Goal: Information Seeking & Learning: Check status

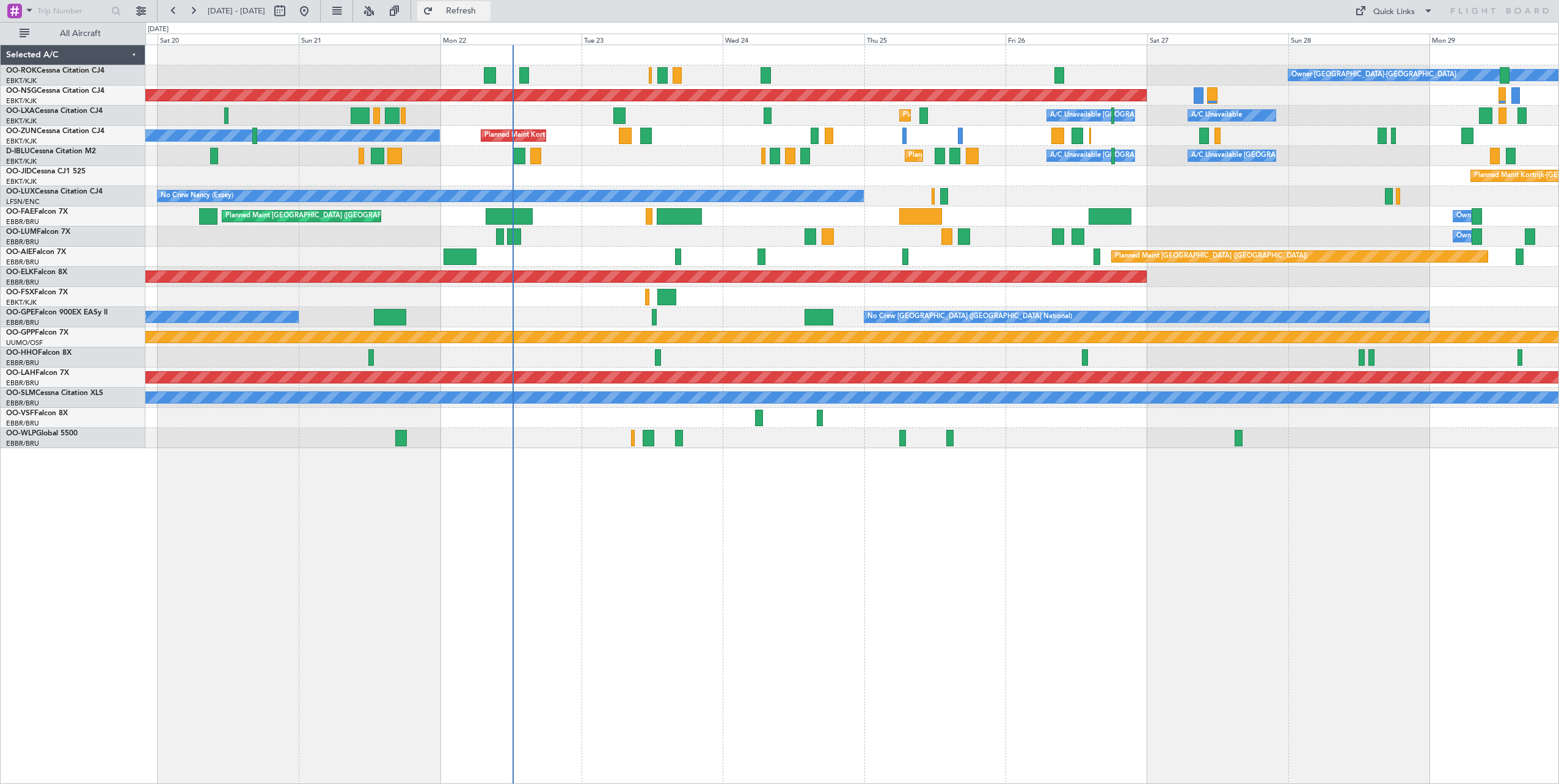
click at [487, 15] on span "Refresh" at bounding box center [461, 11] width 52 height 9
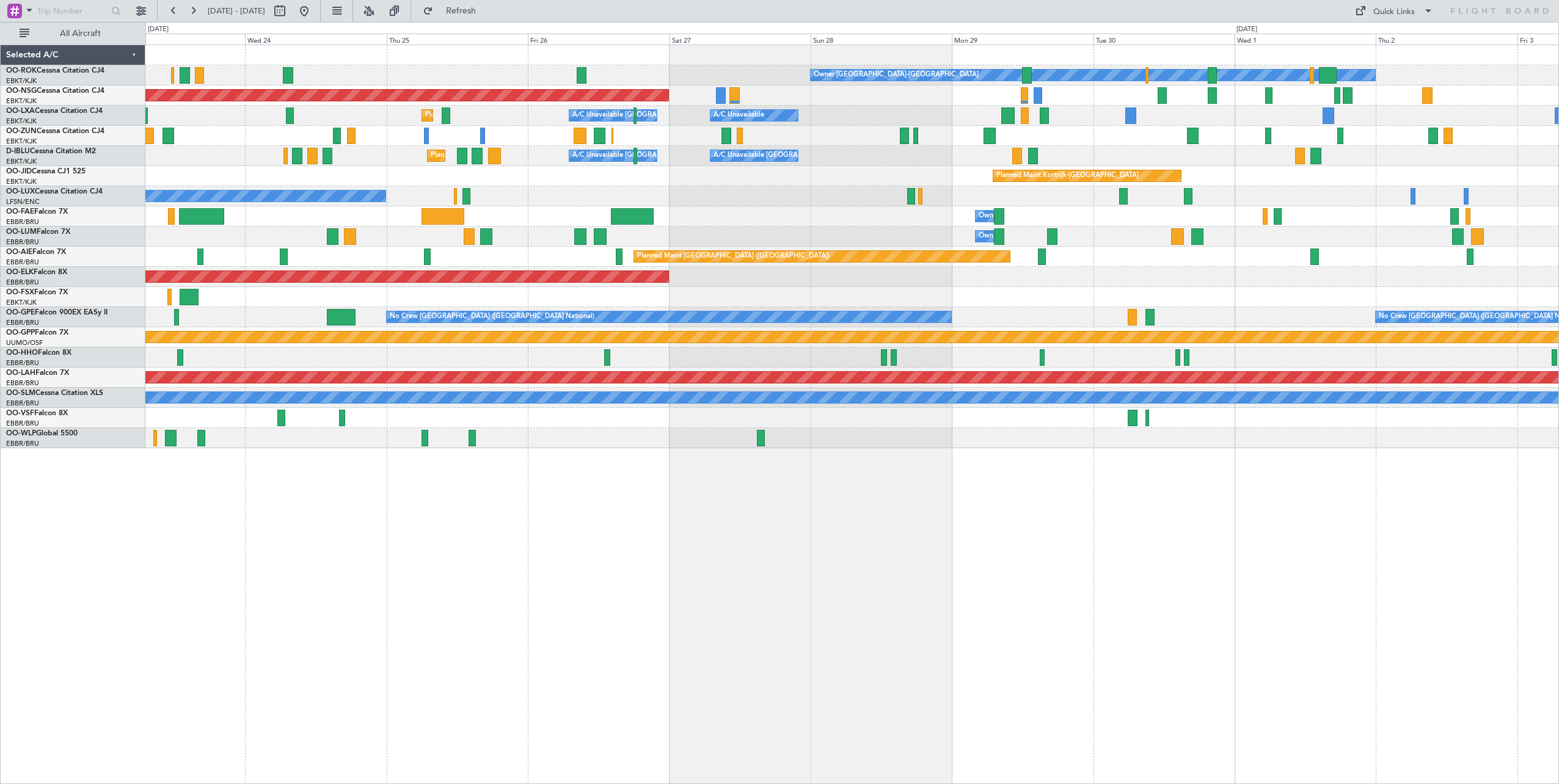
click at [728, 211] on div "Owner [GEOGRAPHIC_DATA]-[GEOGRAPHIC_DATA] Planned Maint [GEOGRAPHIC_DATA] ([GEO…" at bounding box center [851, 247] width 1413 height 403
click at [484, 13] on span "Refresh" at bounding box center [461, 11] width 52 height 9
click at [491, 20] on button "Refresh" at bounding box center [454, 11] width 73 height 19
click at [487, 13] on span "Refresh" at bounding box center [461, 11] width 52 height 9
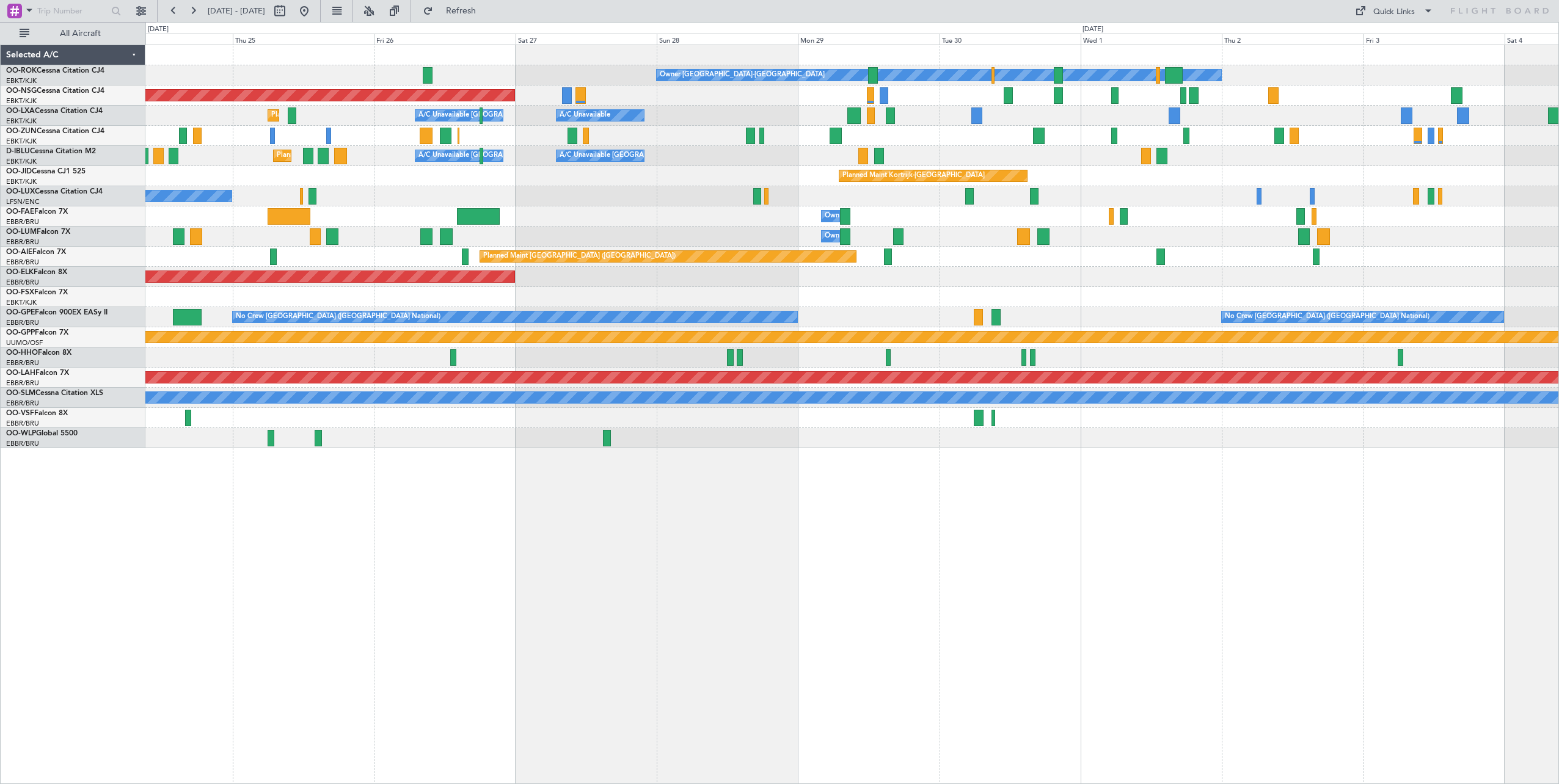
click at [684, 215] on div "Owner Melsbroek Air Base" at bounding box center [851, 217] width 1413 height 20
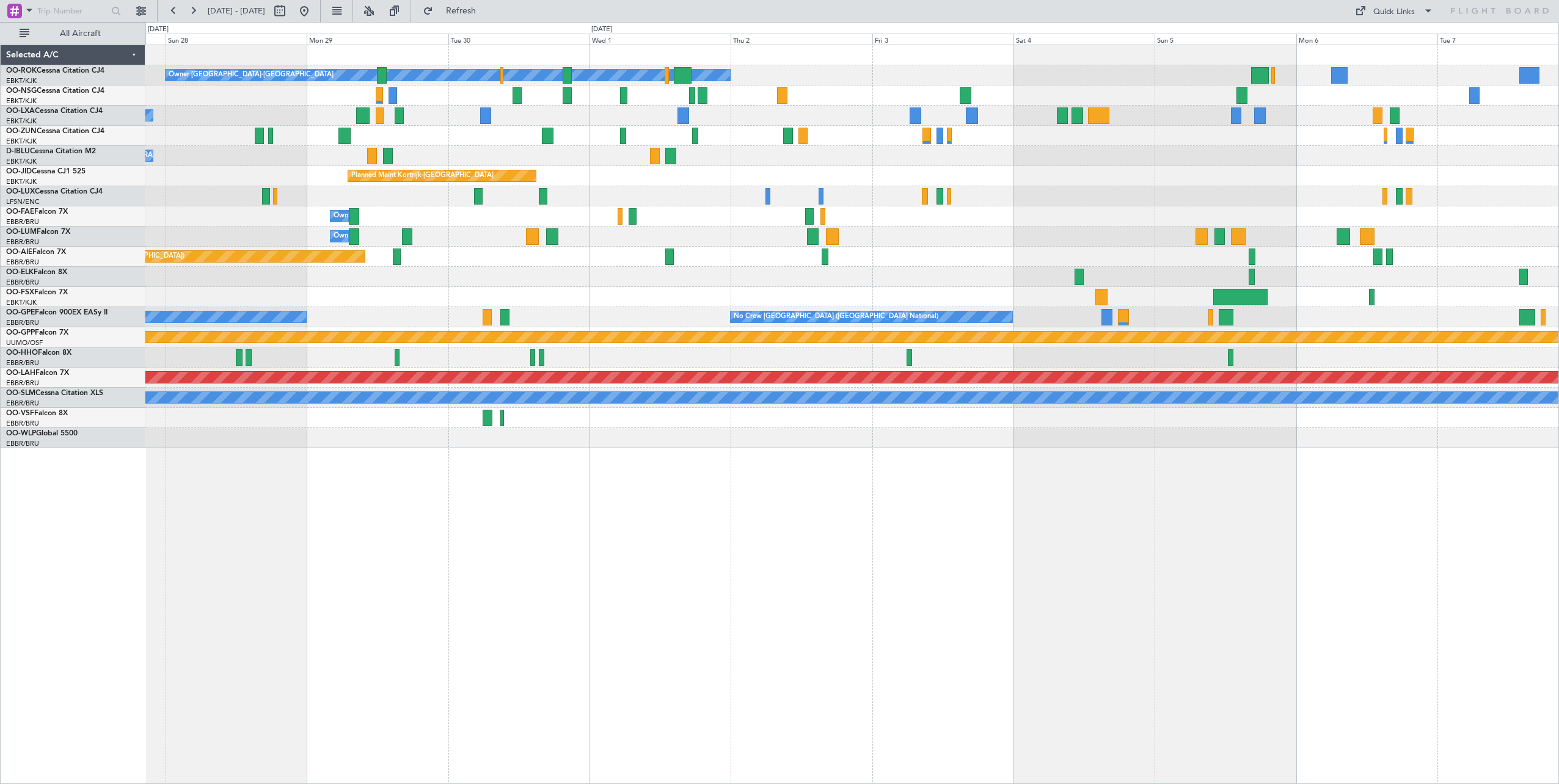
click at [961, 185] on div "Owner [GEOGRAPHIC_DATA]-[GEOGRAPHIC_DATA] Planned Maint [GEOGRAPHIC_DATA] ([GEO…" at bounding box center [851, 247] width 1413 height 403
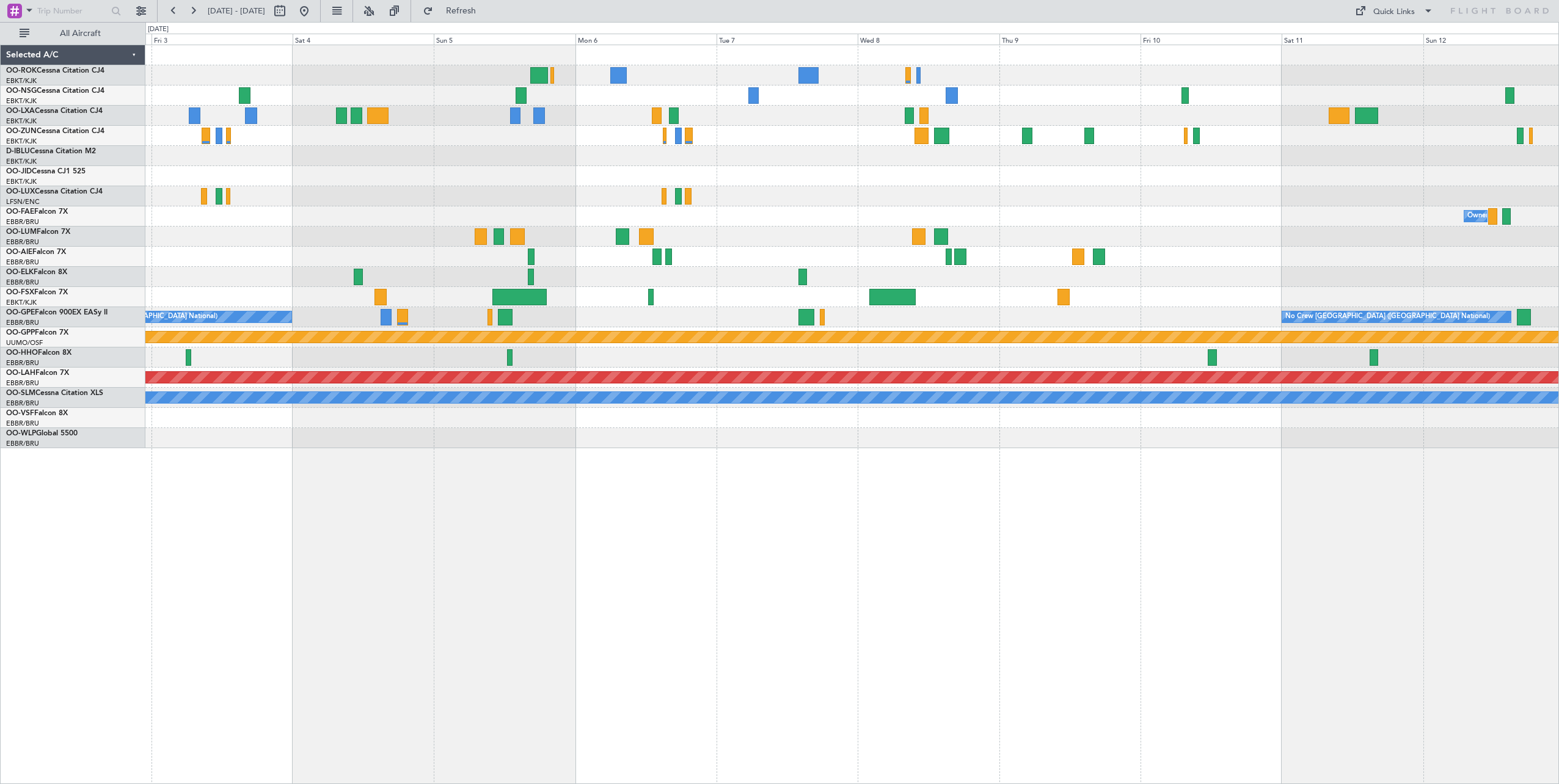
click at [614, 176] on div "Owner [GEOGRAPHIC_DATA]-[GEOGRAPHIC_DATA] Planned Maint [GEOGRAPHIC_DATA]-[GEOG…" at bounding box center [851, 247] width 1413 height 403
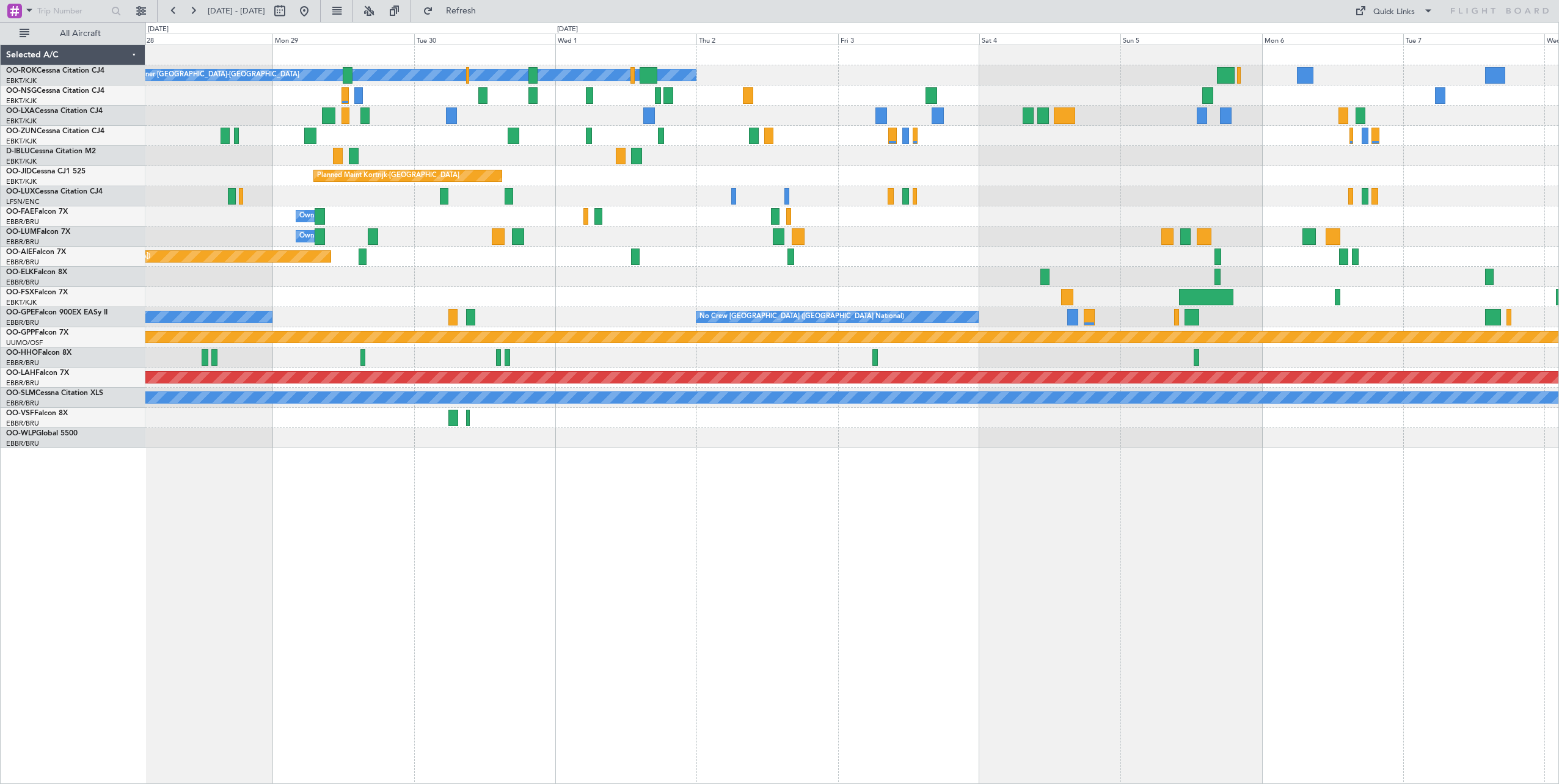
click at [1524, 232] on div "Owner [GEOGRAPHIC_DATA]-[GEOGRAPHIC_DATA] Planned Maint [GEOGRAPHIC_DATA] ([GEO…" at bounding box center [851, 247] width 1413 height 403
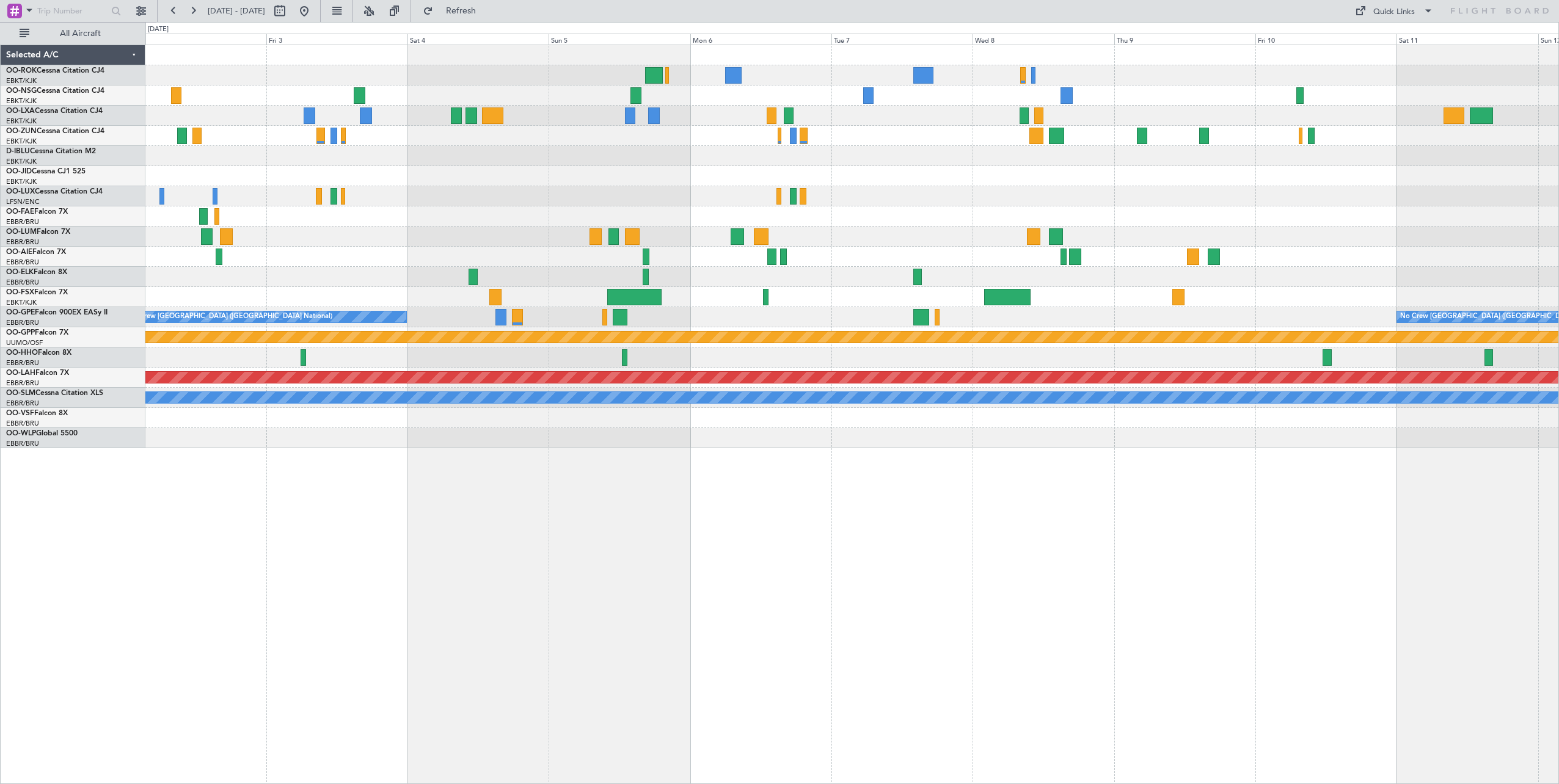
click at [1353, 226] on div "Owner [GEOGRAPHIC_DATA]-[GEOGRAPHIC_DATA] Planned Maint [GEOGRAPHIC_DATA]-[GEOG…" at bounding box center [851, 247] width 1413 height 403
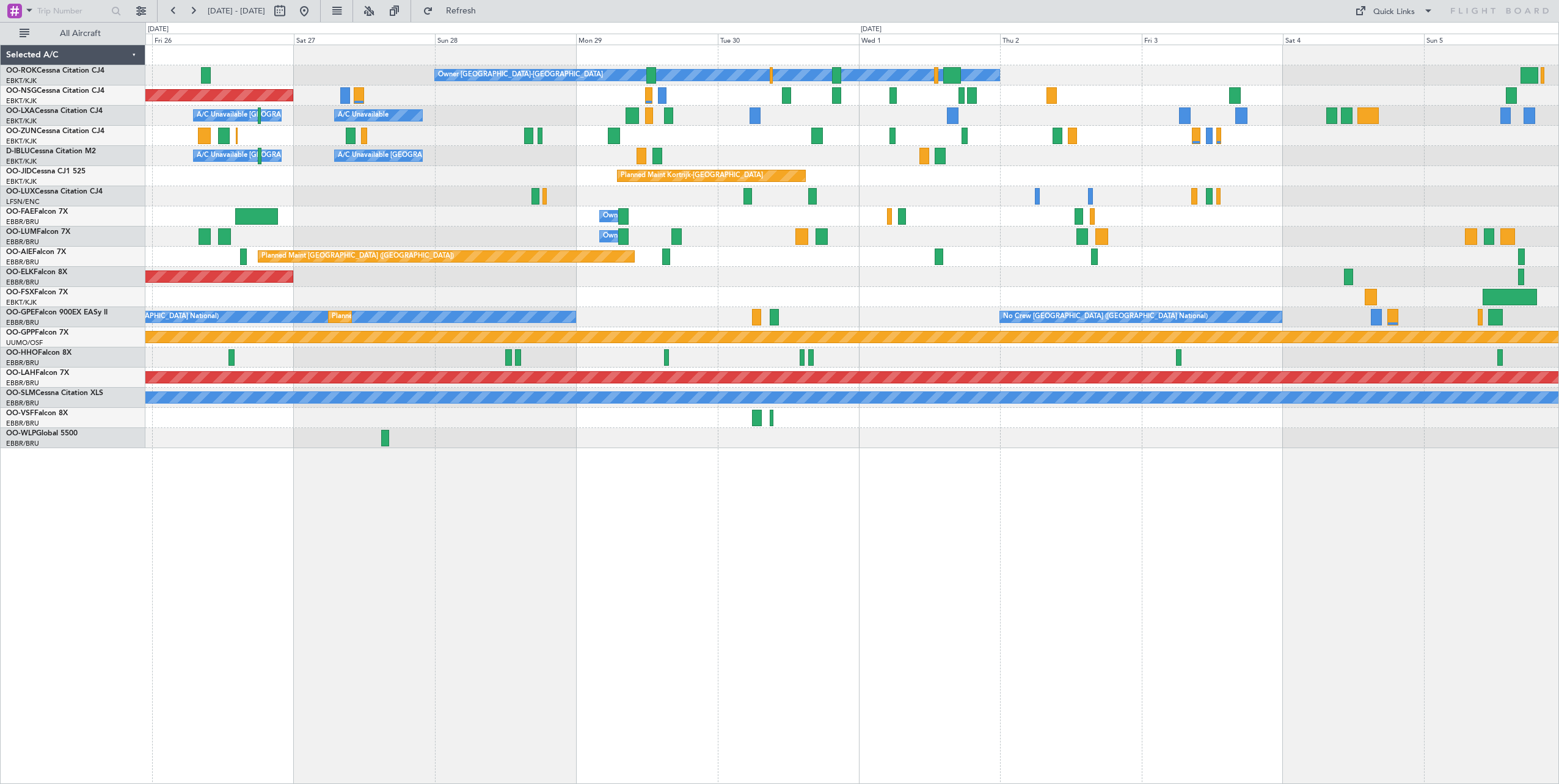
click at [1198, 173] on div "Owner [GEOGRAPHIC_DATA]-[GEOGRAPHIC_DATA] Planned Maint [GEOGRAPHIC_DATA] ([GEO…" at bounding box center [851, 247] width 1413 height 403
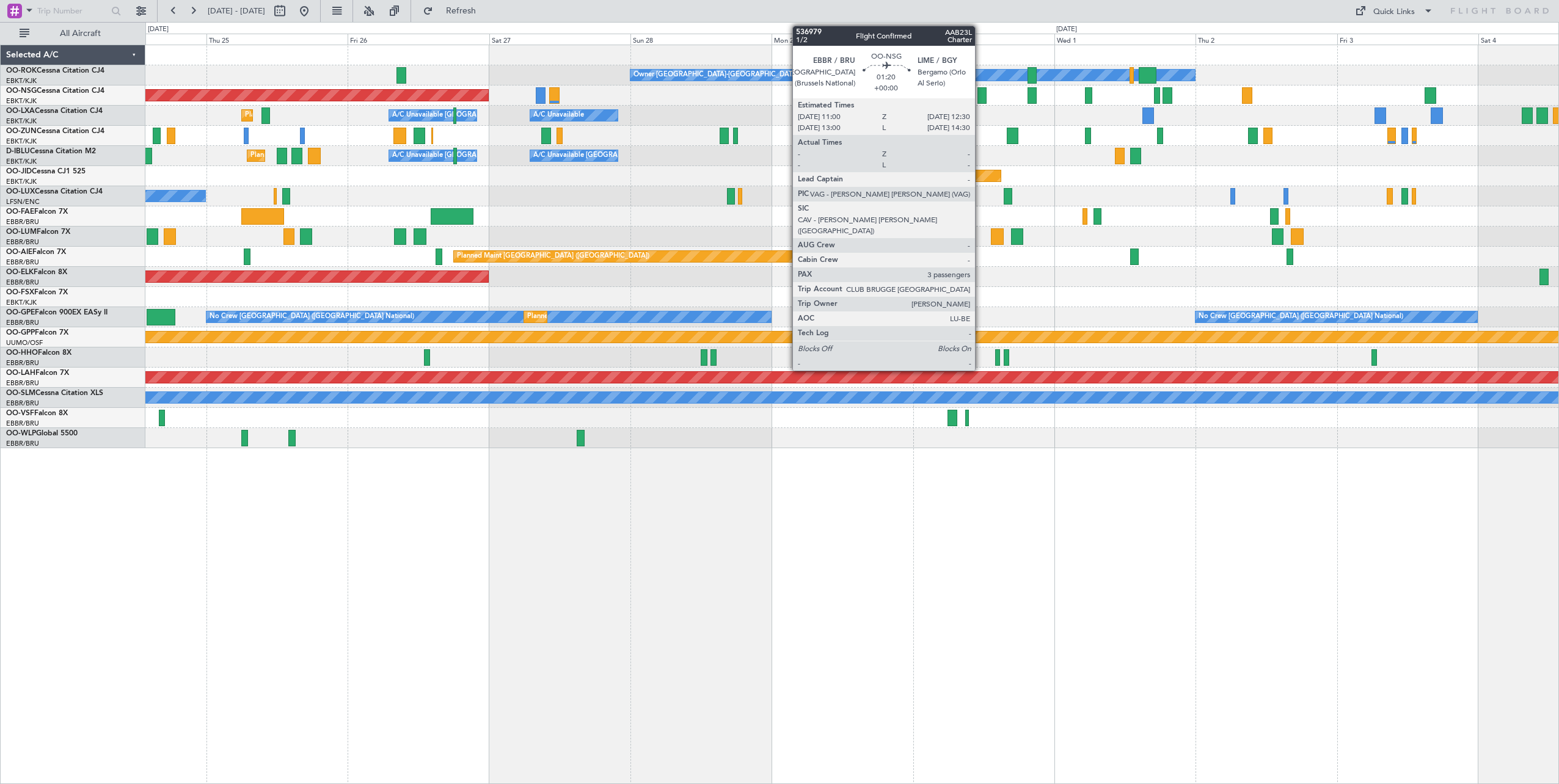
click at [980, 98] on div at bounding box center [982, 95] width 9 height 16
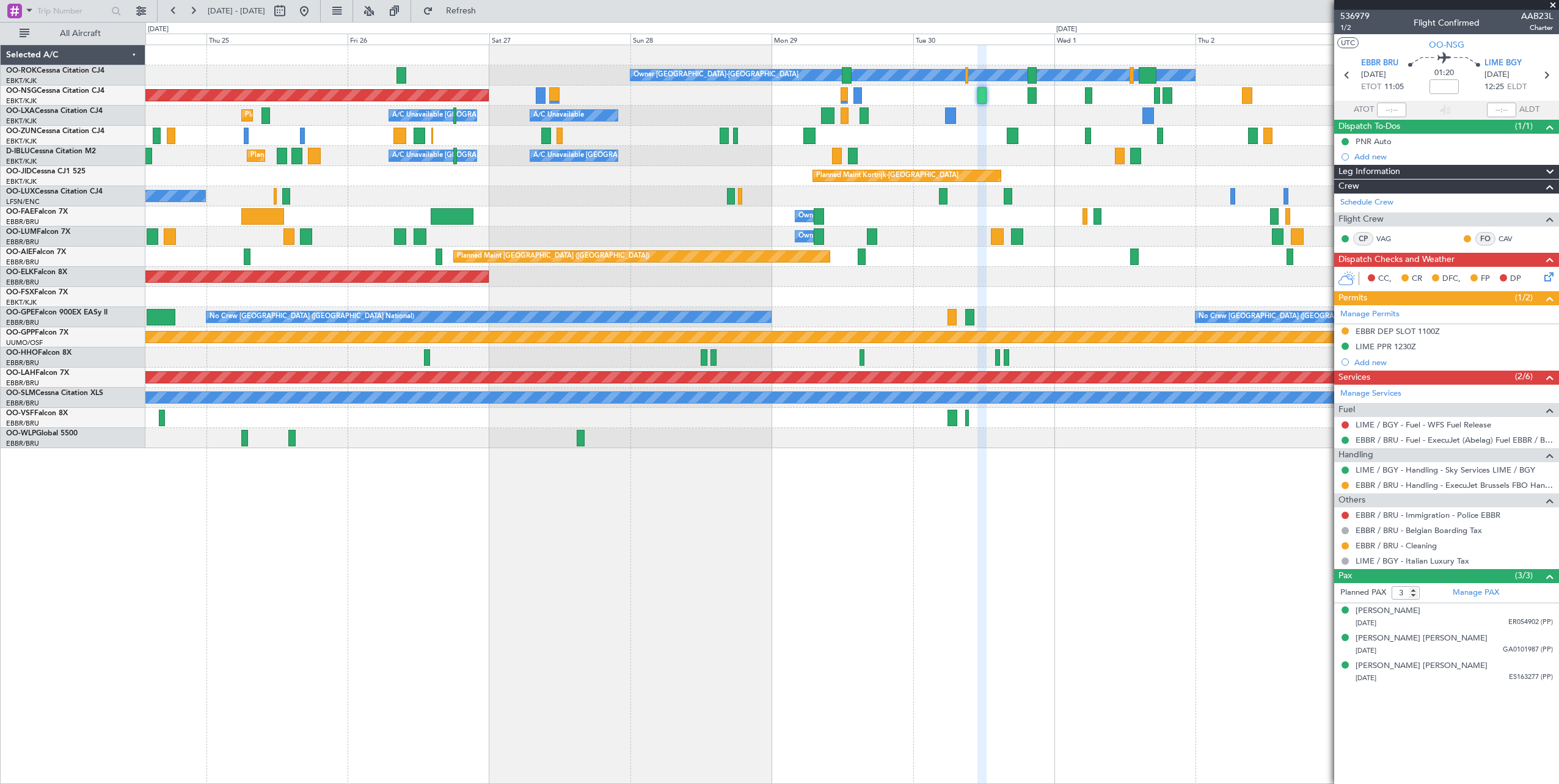
click at [1553, 2] on span at bounding box center [1553, 5] width 12 height 11
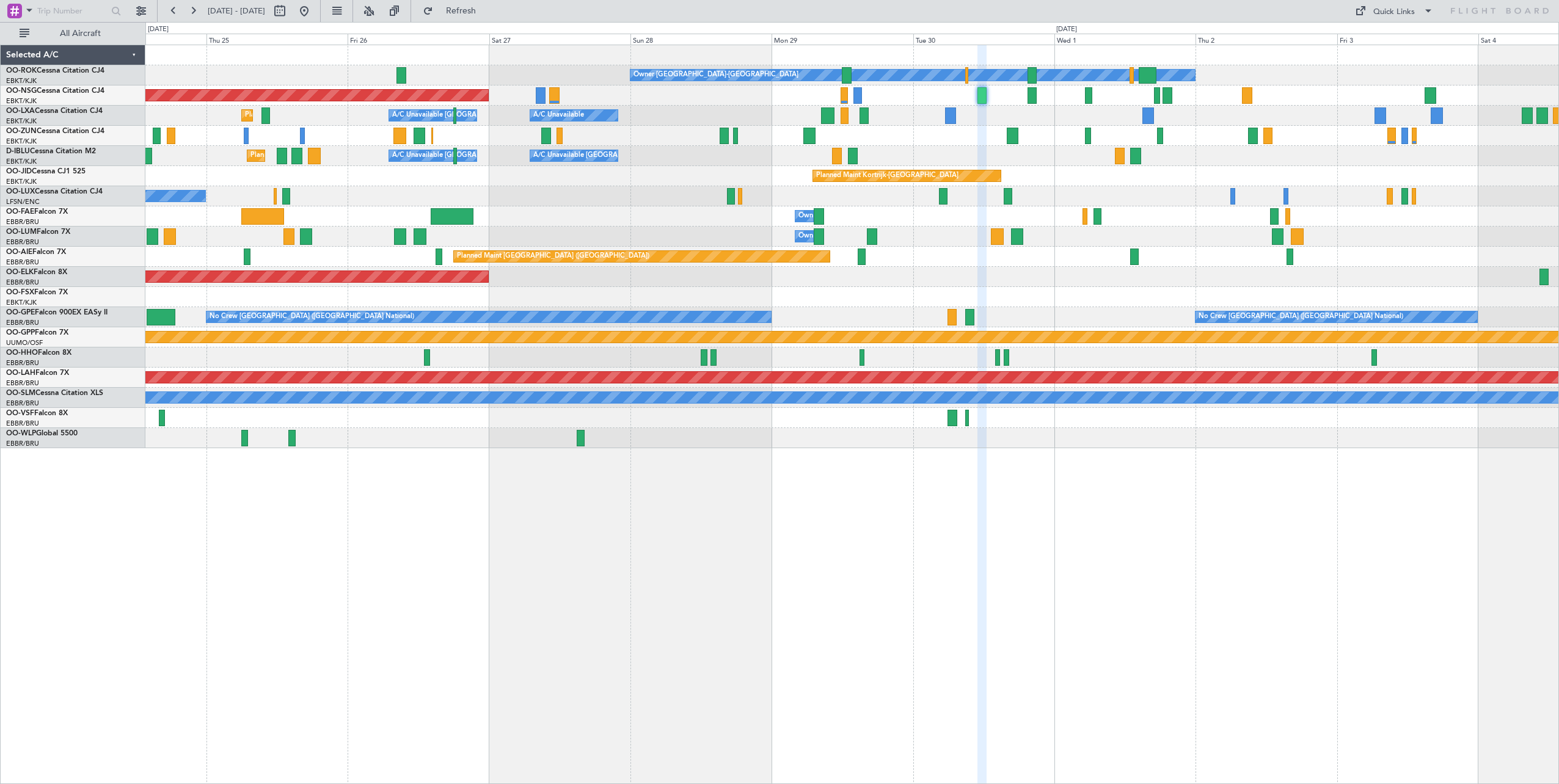
type input "0"
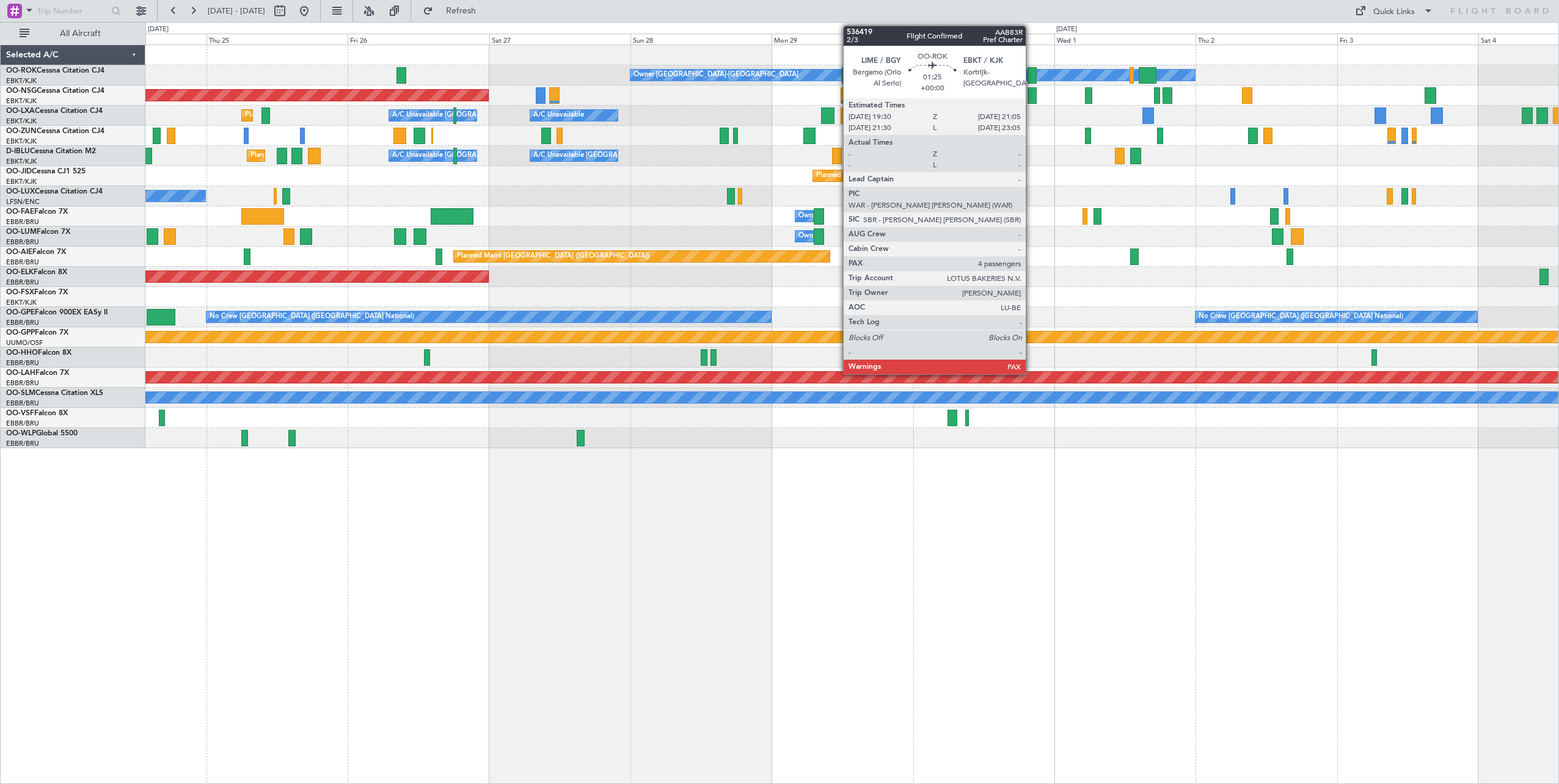
click at [1030, 77] on div at bounding box center [1032, 75] width 10 height 16
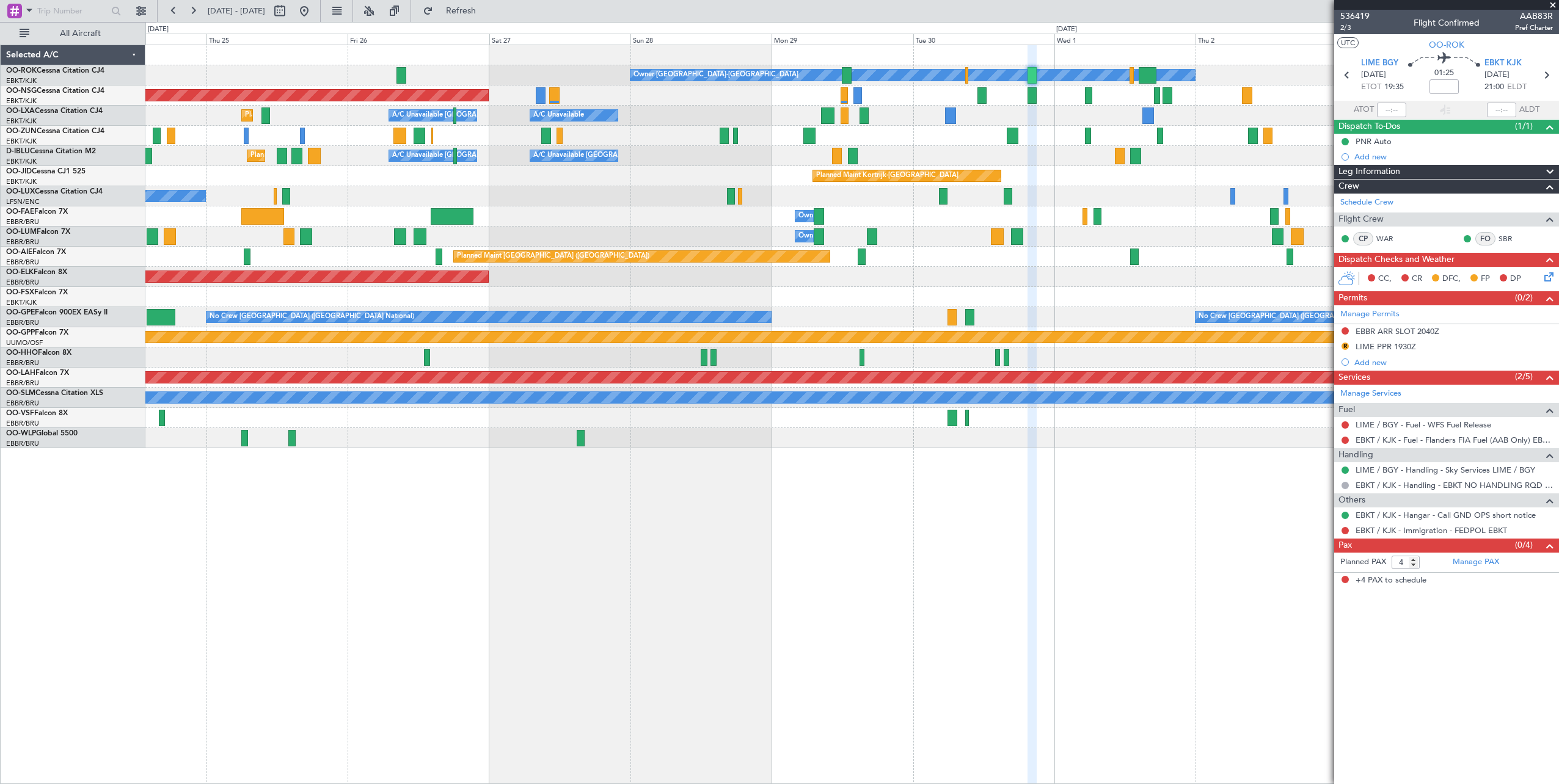
click at [1553, 4] on span at bounding box center [1553, 5] width 12 height 11
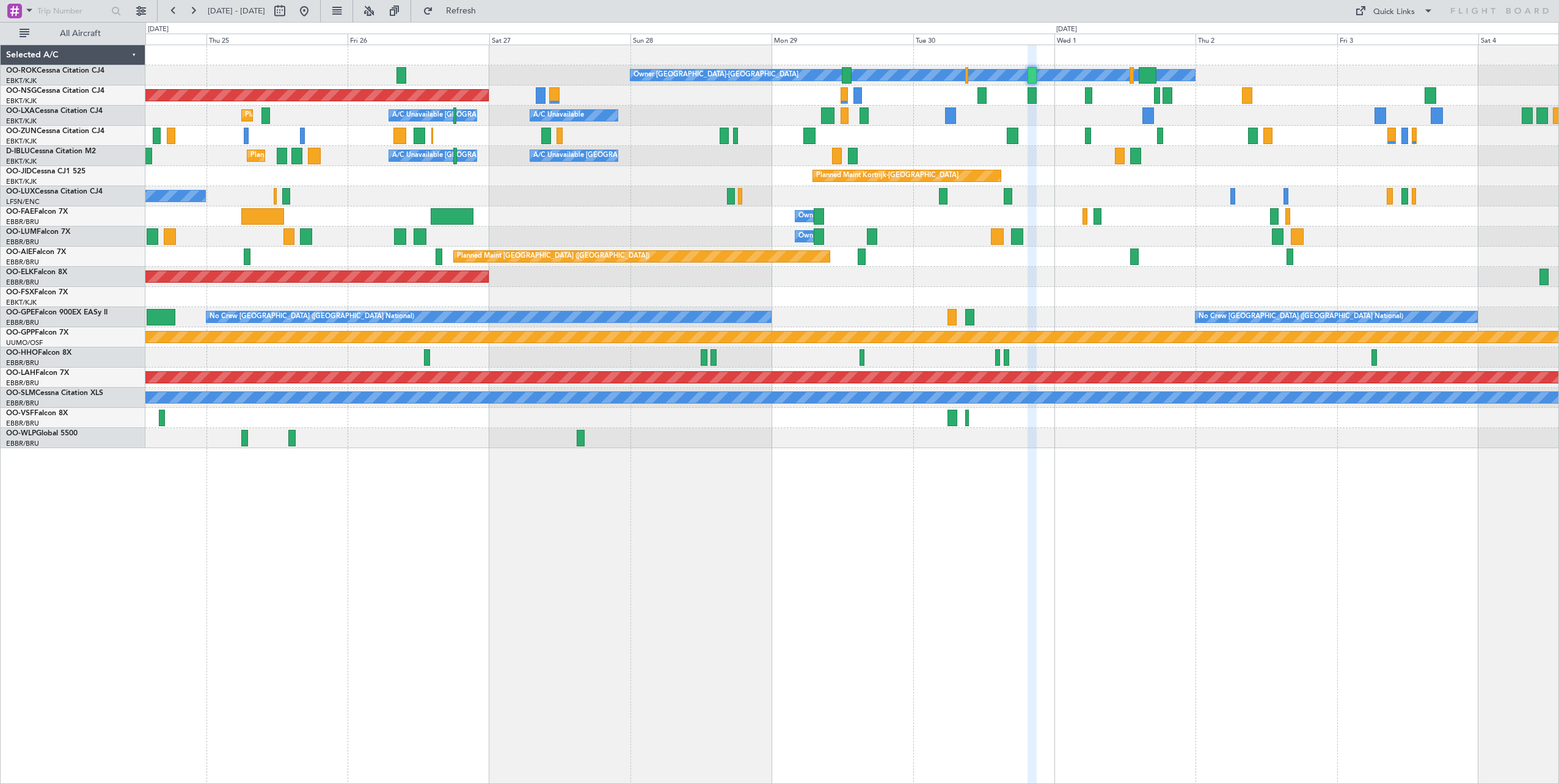
type input "0"
click at [461, 1] on button "Refresh" at bounding box center [454, 11] width 73 height 19
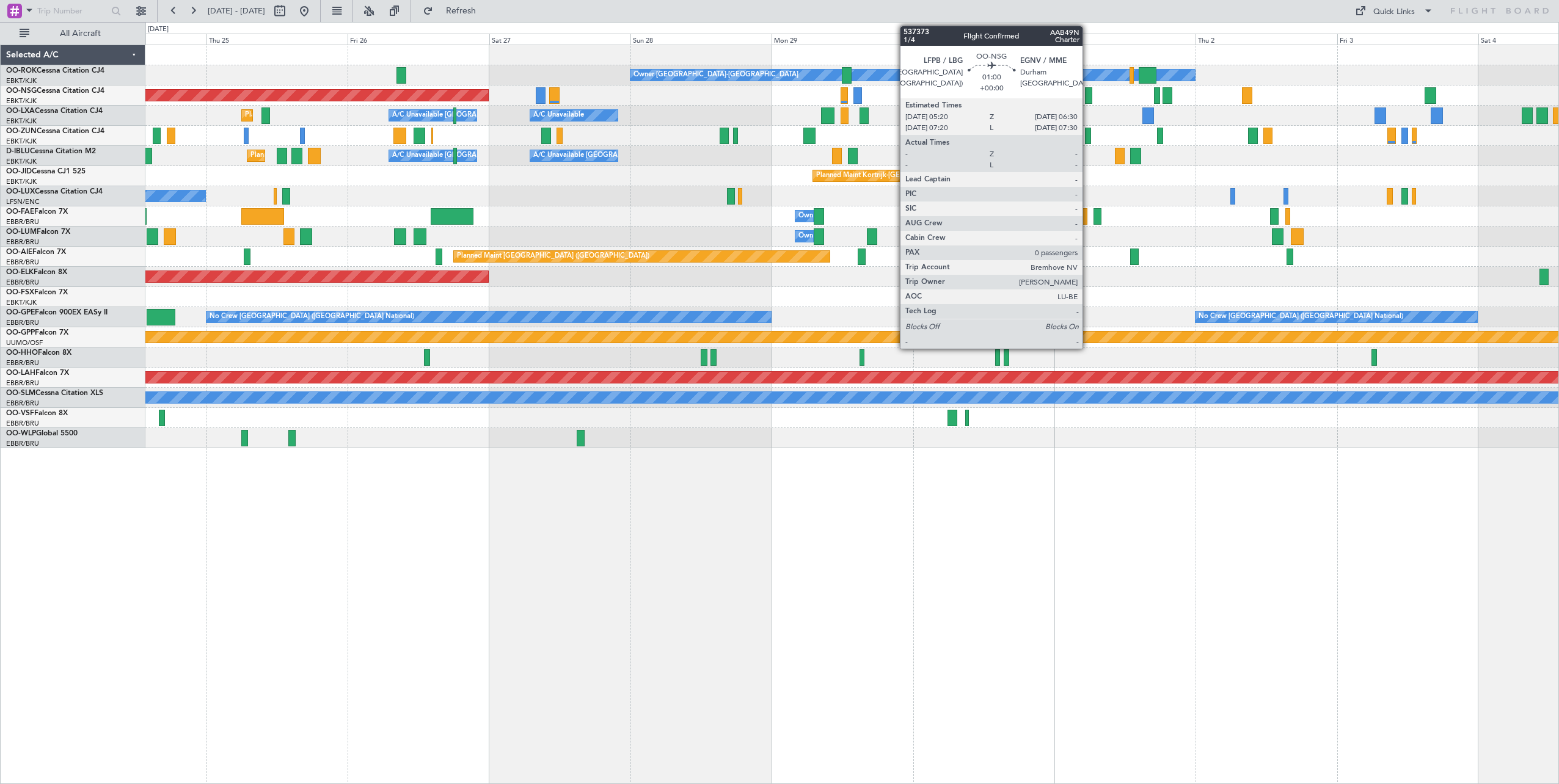
click at [1088, 93] on div at bounding box center [1088, 95] width 7 height 16
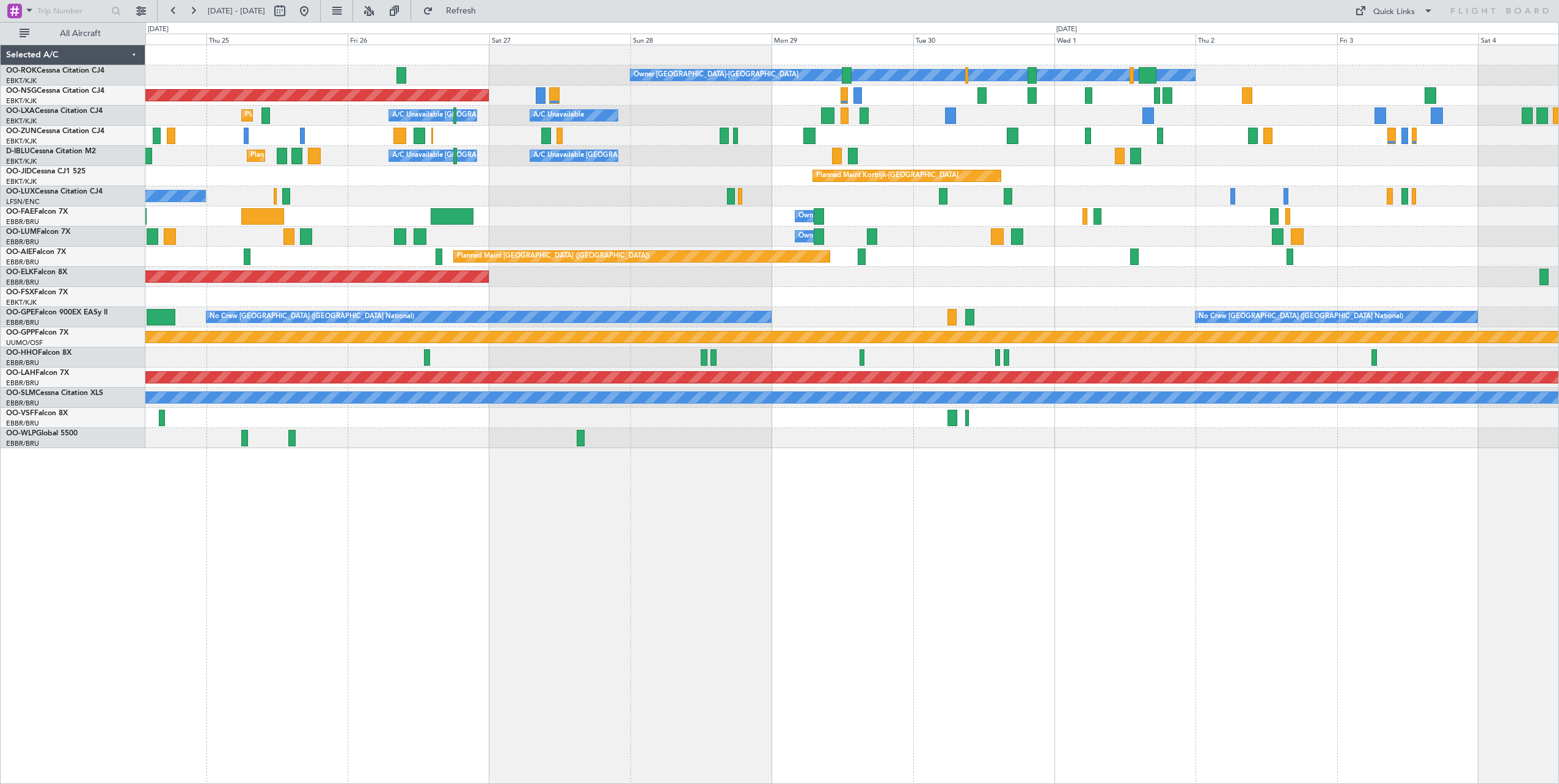
click at [497, 21] on fb-refresh-button "Refresh" at bounding box center [454, 11] width 86 height 22
click at [487, 12] on span "Refresh" at bounding box center [461, 11] width 52 height 9
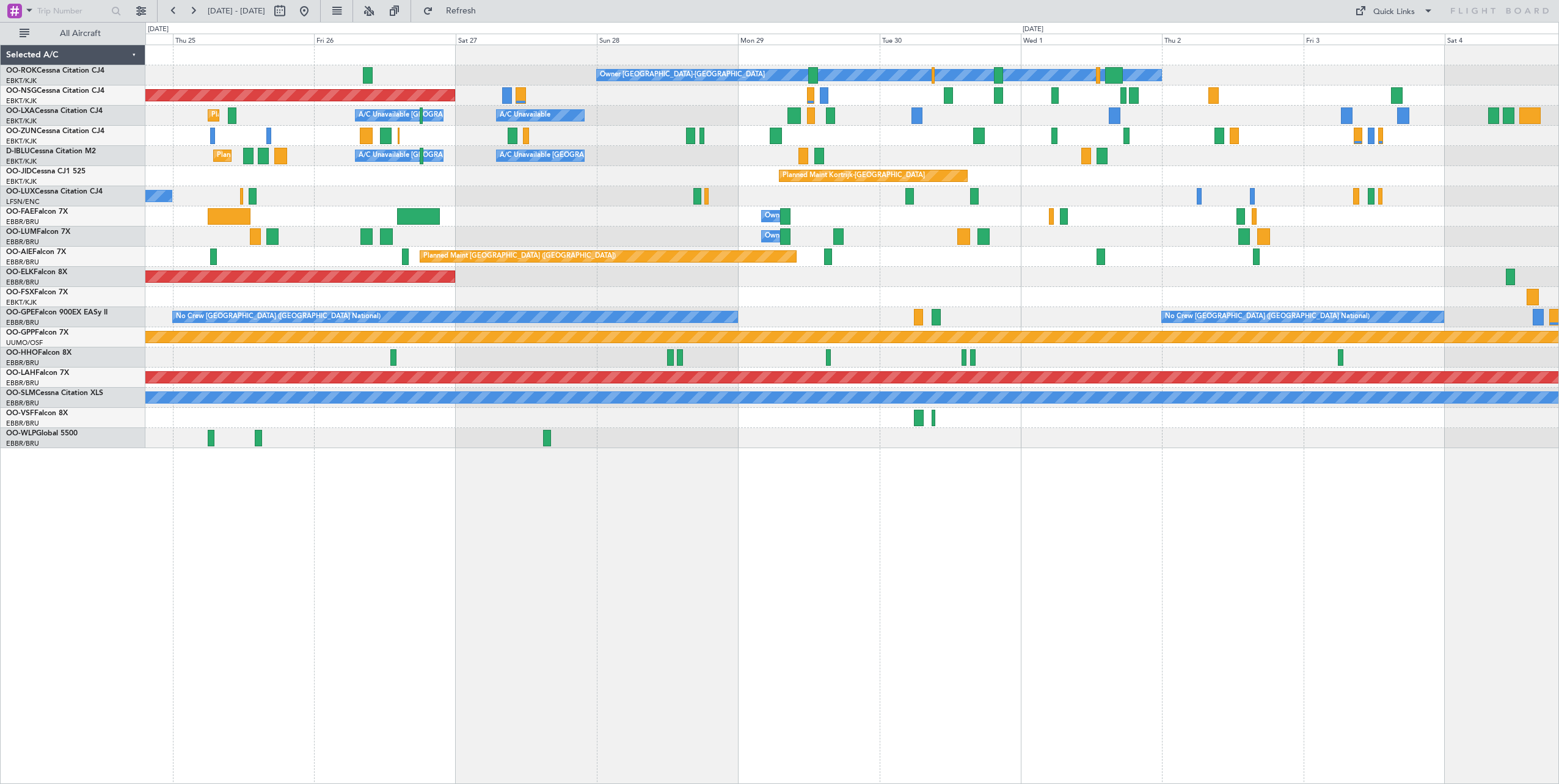
click at [959, 133] on div "Owner [GEOGRAPHIC_DATA]-[GEOGRAPHIC_DATA] Planned Maint [GEOGRAPHIC_DATA] ([GEO…" at bounding box center [851, 247] width 1413 height 403
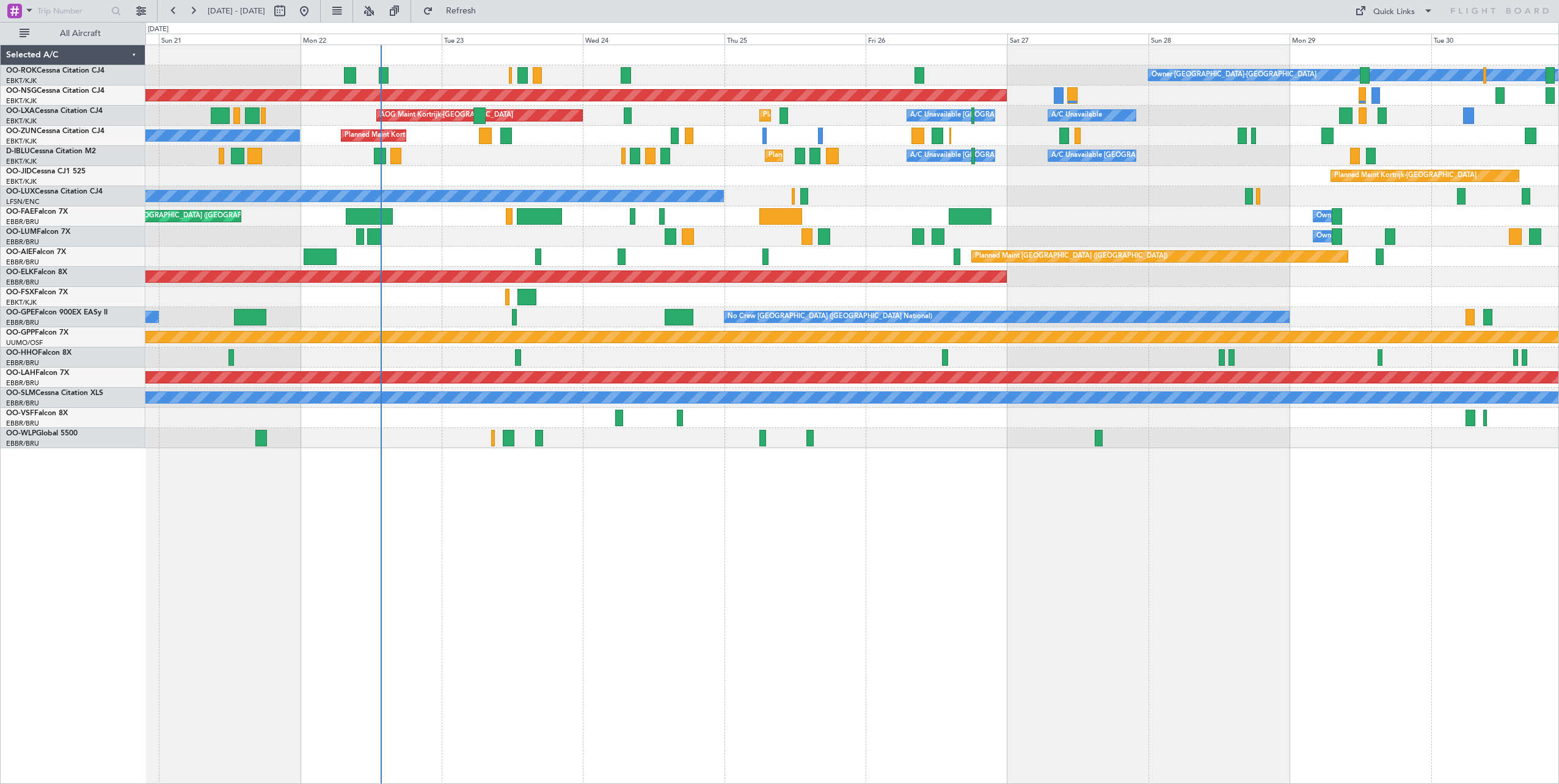
click at [1072, 249] on div "Owner [GEOGRAPHIC_DATA]-[GEOGRAPHIC_DATA] Planned Maint [GEOGRAPHIC_DATA]-[GEOG…" at bounding box center [851, 247] width 1413 height 403
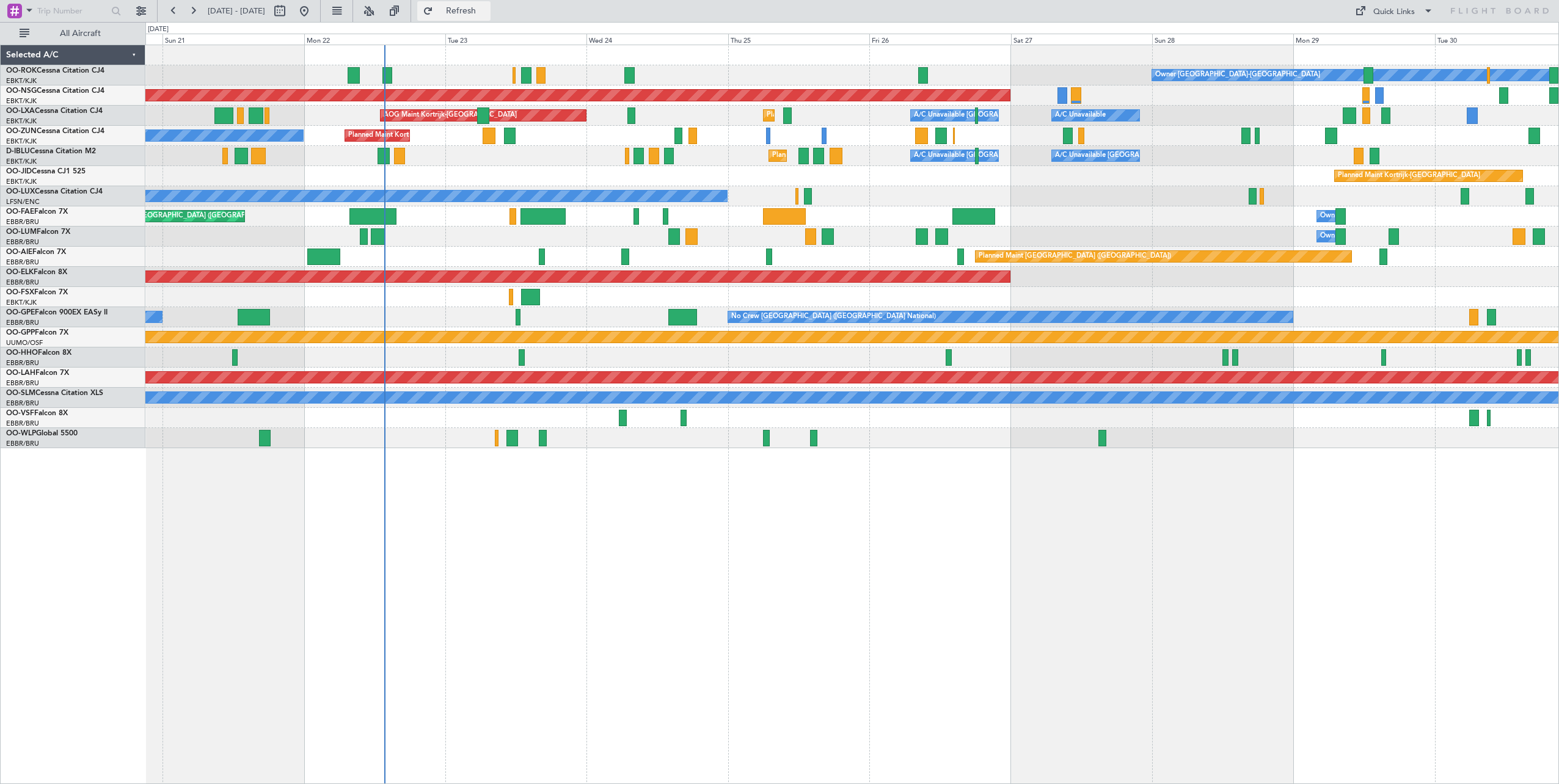
click at [487, 15] on span "Refresh" at bounding box center [461, 11] width 52 height 9
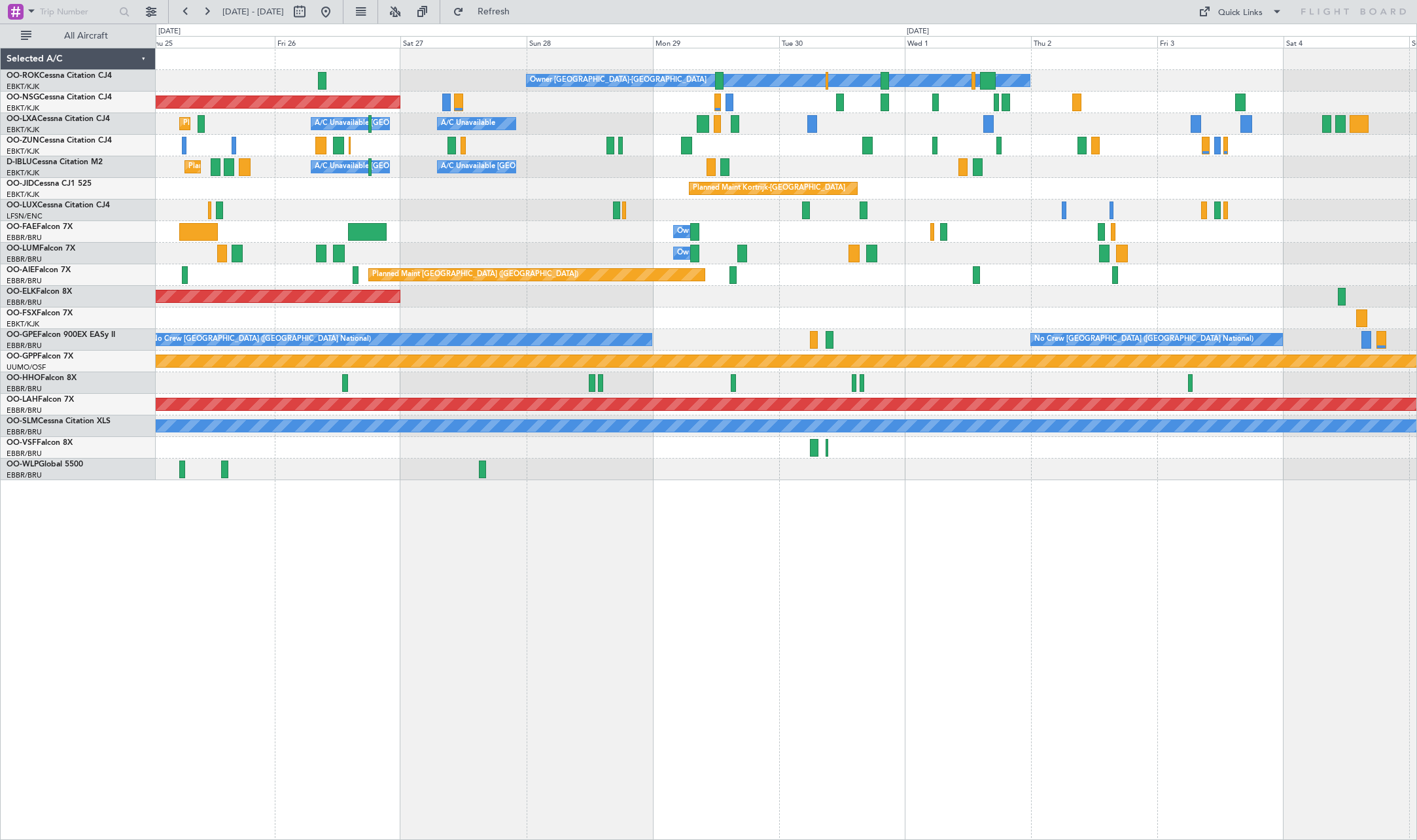
click at [315, 550] on div "Owner [GEOGRAPHIC_DATA]-[GEOGRAPHIC_DATA] Planned Maint [GEOGRAPHIC_DATA] ([GEO…" at bounding box center [786, 444] width 1261 height 792
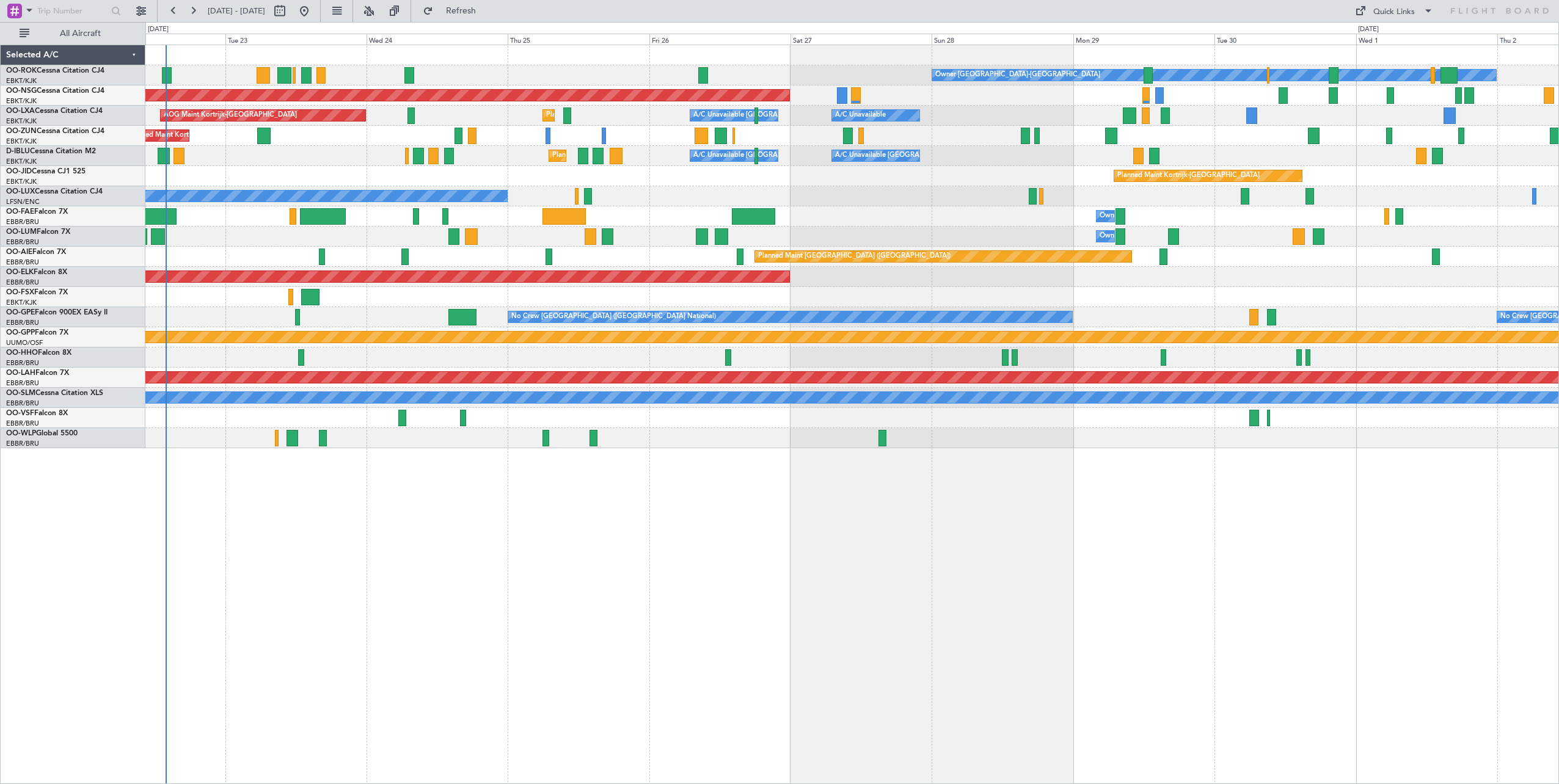
click at [926, 499] on div "Owner [GEOGRAPHIC_DATA]-[GEOGRAPHIC_DATA] Planned Maint [GEOGRAPHIC_DATA] ([GEO…" at bounding box center [852, 414] width 1414 height 740
click at [487, 11] on span "Refresh" at bounding box center [461, 11] width 52 height 9
click at [522, 471] on div "Owner [GEOGRAPHIC_DATA]-[GEOGRAPHIC_DATA] Planned Maint [GEOGRAPHIC_DATA] ([GEO…" at bounding box center [852, 414] width 1414 height 740
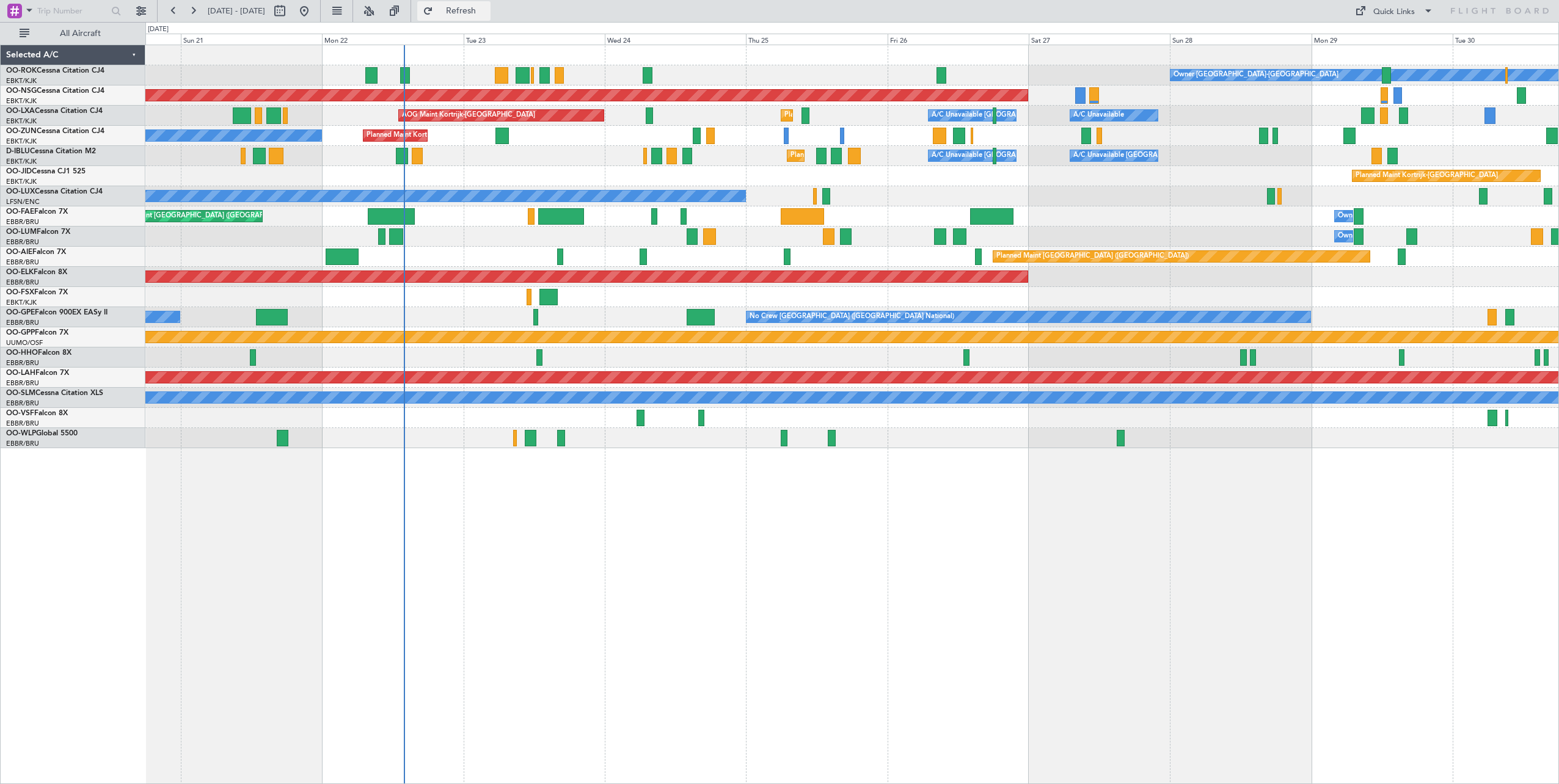
click at [487, 11] on span "Refresh" at bounding box center [461, 11] width 52 height 9
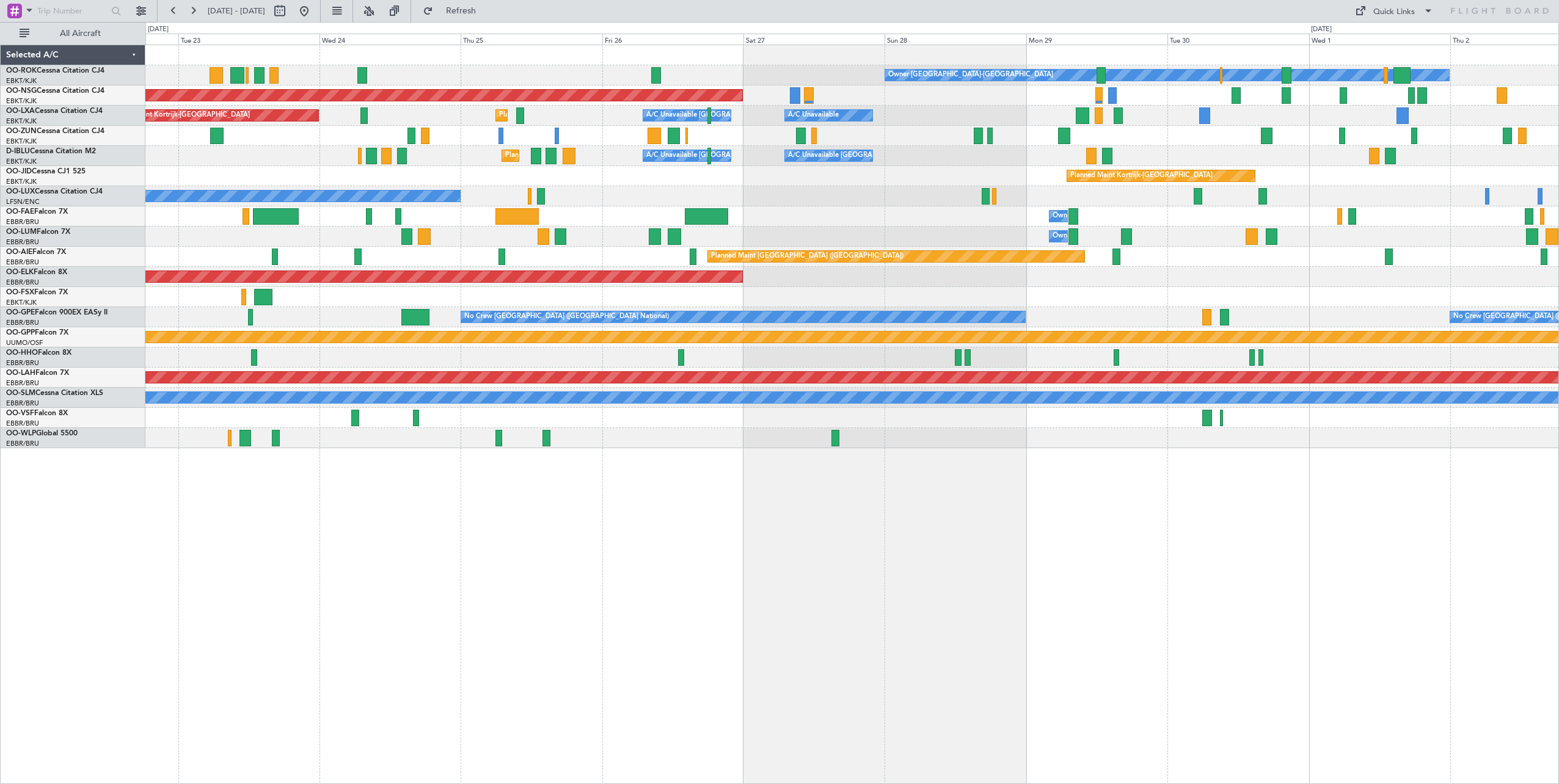
click at [599, 219] on div "Owner [GEOGRAPHIC_DATA]-[GEOGRAPHIC_DATA] Planned Maint [GEOGRAPHIC_DATA] ([GEO…" at bounding box center [851, 247] width 1413 height 403
click at [929, 220] on div "Owner [GEOGRAPHIC_DATA]-[GEOGRAPHIC_DATA] Planned Maint [GEOGRAPHIC_DATA] ([GEO…" at bounding box center [851, 247] width 1413 height 403
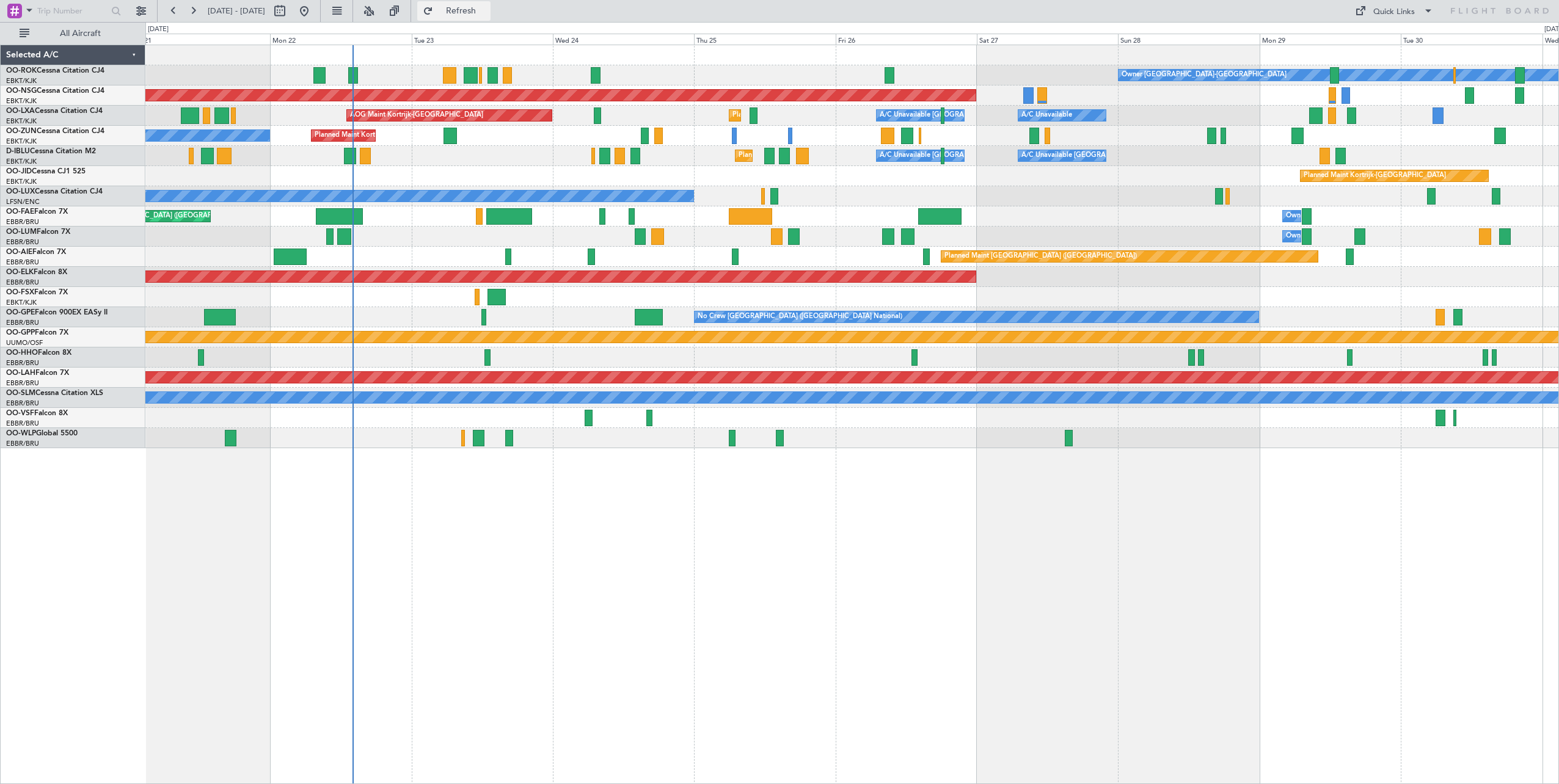
click at [464, 13] on button "Refresh" at bounding box center [454, 11] width 73 height 19
click at [470, 14] on button "Refresh" at bounding box center [454, 11] width 73 height 19
click at [466, 15] on button "Refresh" at bounding box center [454, 11] width 73 height 19
click at [479, 15] on button "Refresh" at bounding box center [454, 11] width 73 height 19
click at [487, 14] on span "Refresh" at bounding box center [461, 11] width 52 height 9
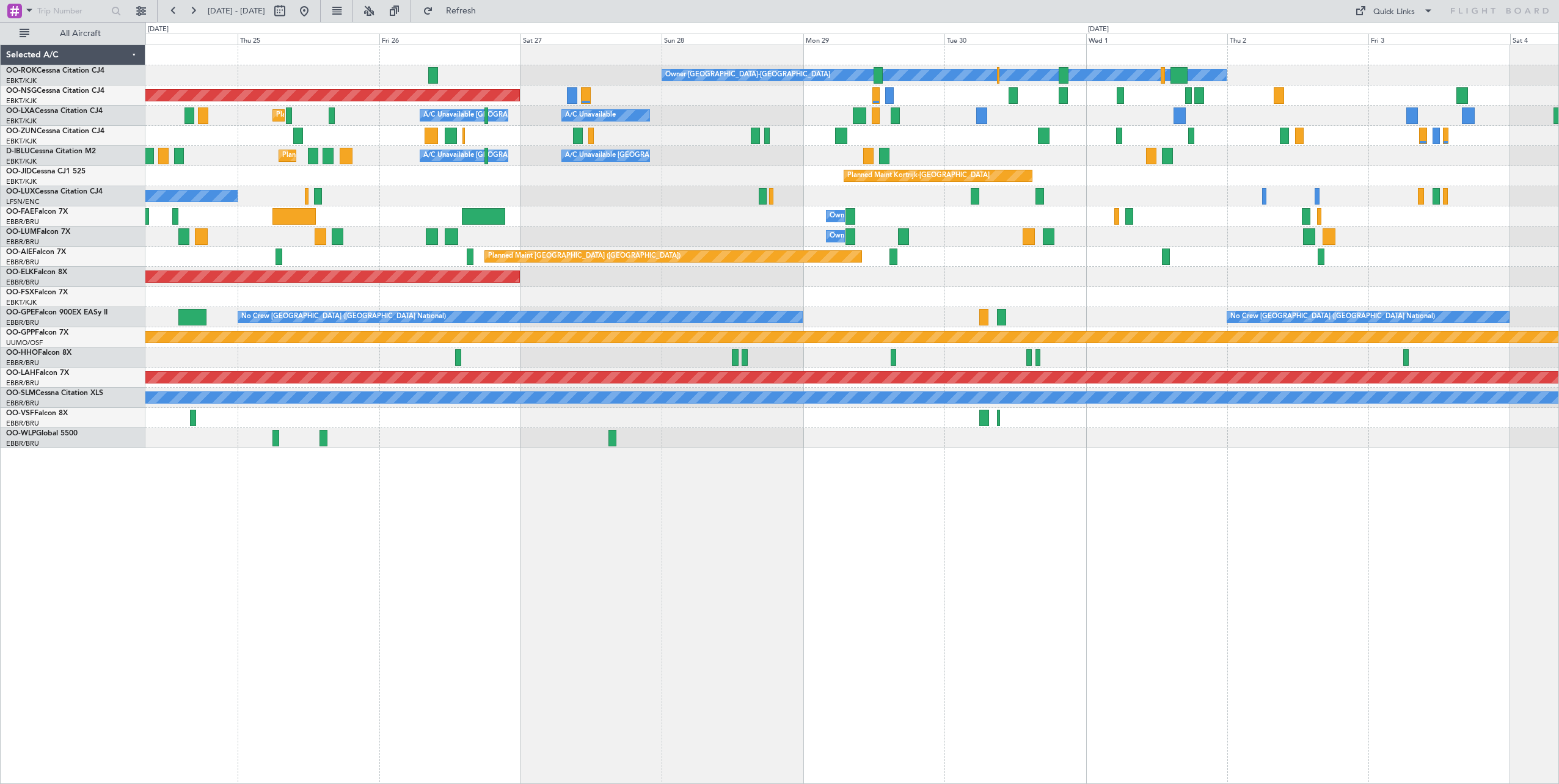
click at [677, 245] on div "Owner [GEOGRAPHIC_DATA]-[GEOGRAPHIC_DATA] Planned Maint [GEOGRAPHIC_DATA] ([GEO…" at bounding box center [851, 247] width 1413 height 403
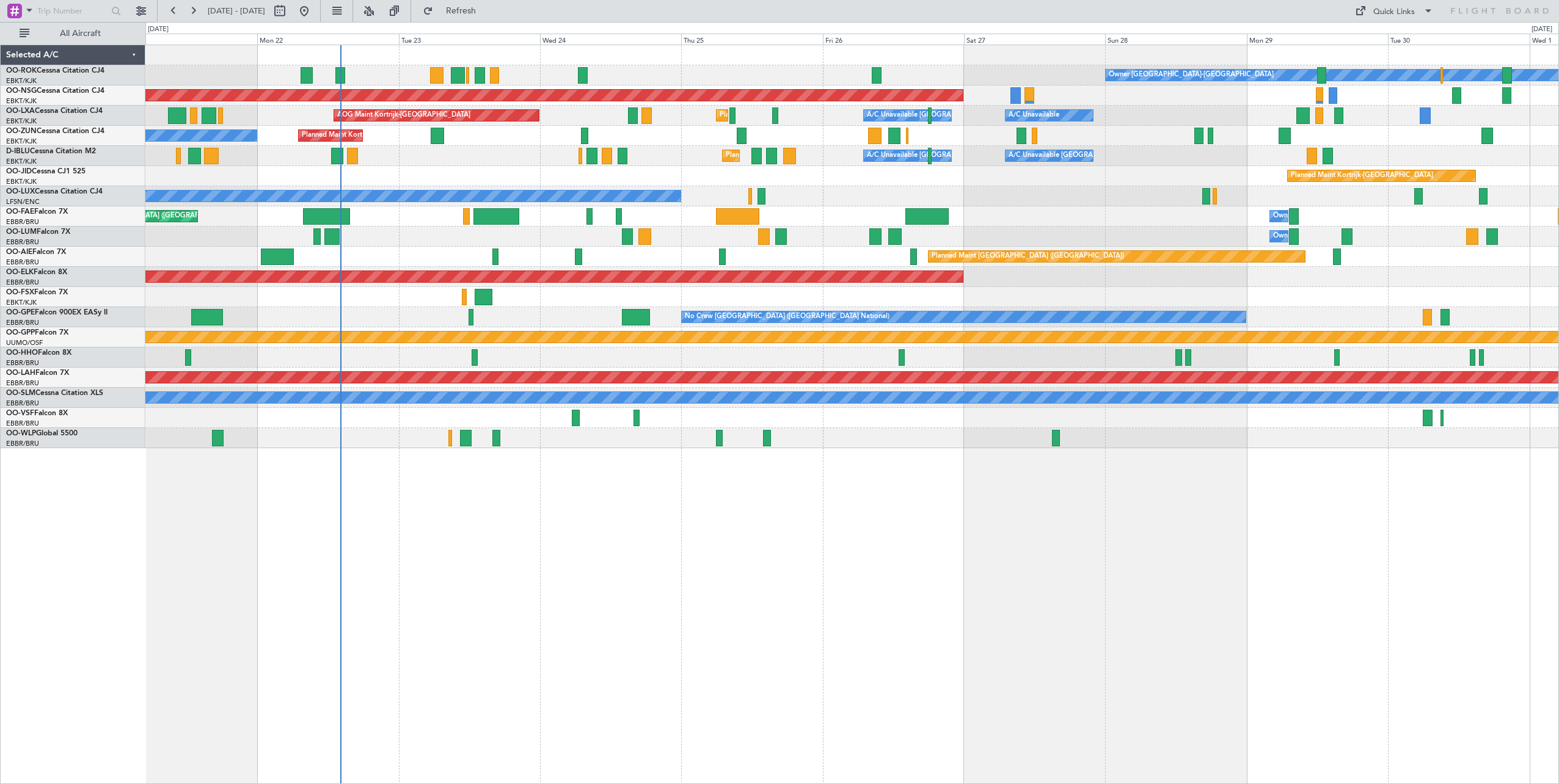
click at [1080, 223] on div "Owner [GEOGRAPHIC_DATA]-[GEOGRAPHIC_DATA] Planned Maint [GEOGRAPHIC_DATA]-[GEOG…" at bounding box center [851, 247] width 1413 height 403
click at [471, 14] on button "Refresh" at bounding box center [454, 11] width 73 height 19
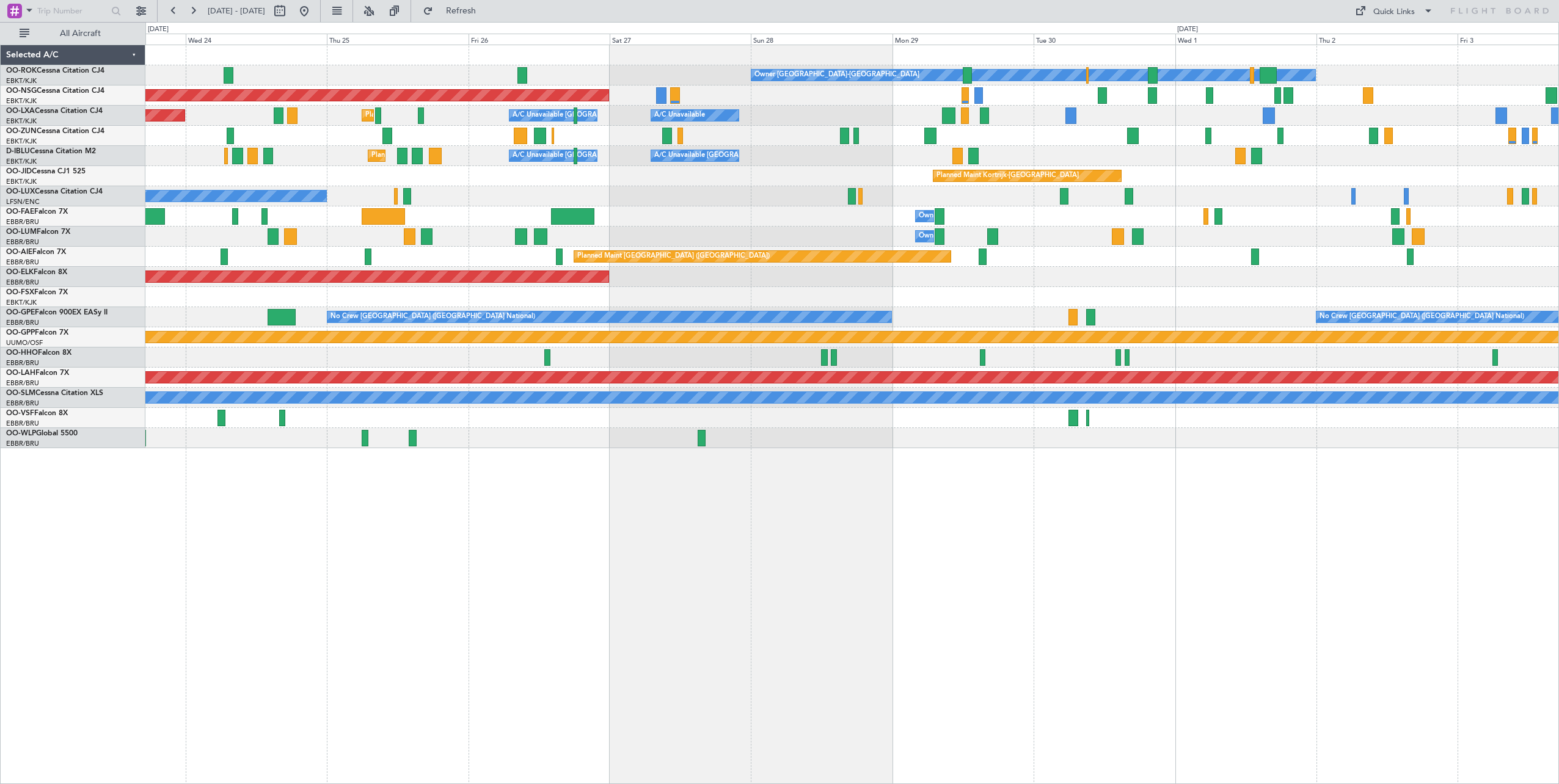
click at [718, 208] on div "Owner Melsbroek Air Base Planned Maint [GEOGRAPHIC_DATA] ([GEOGRAPHIC_DATA])" at bounding box center [851, 217] width 1413 height 20
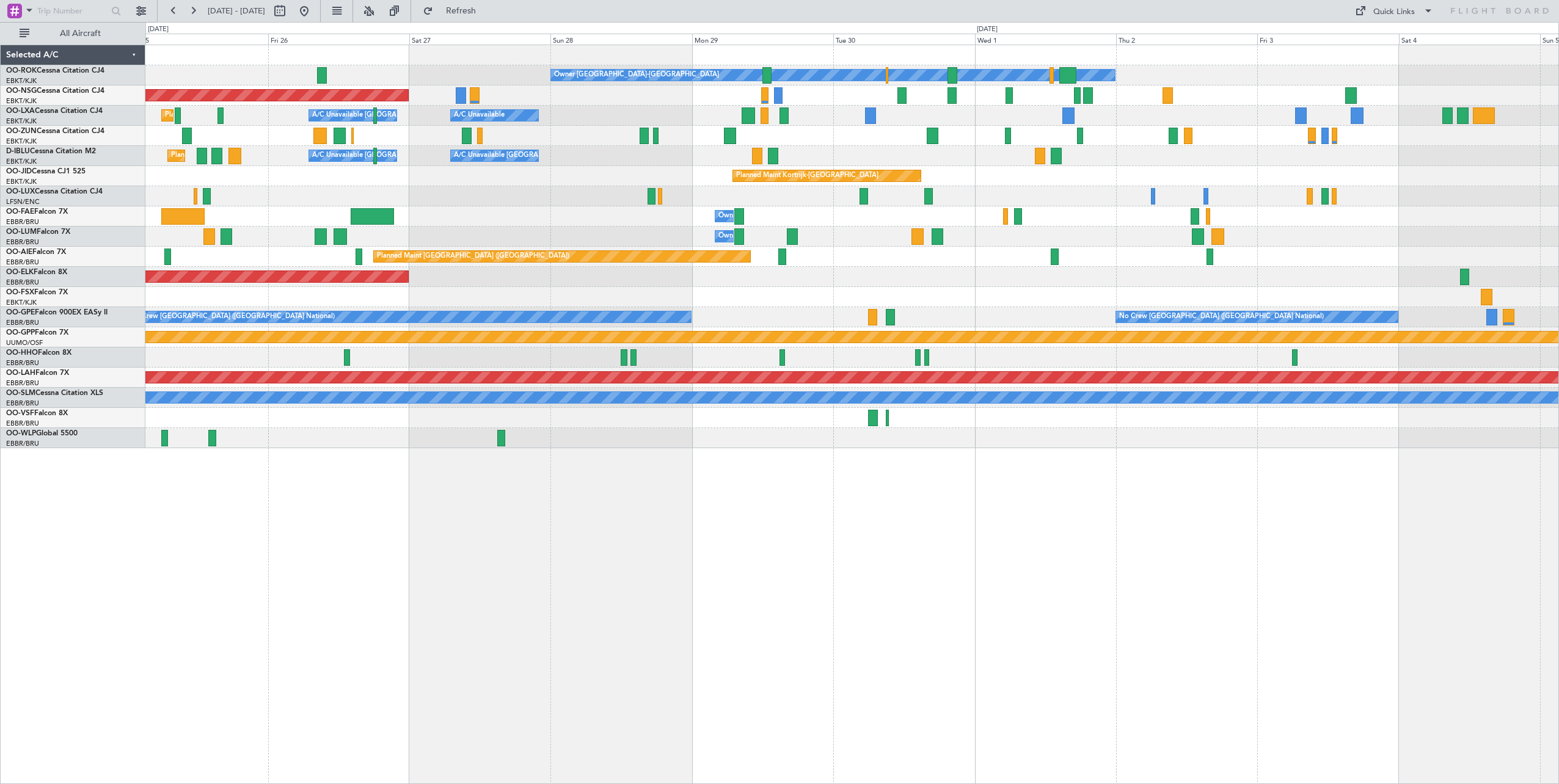
click at [834, 136] on div "Planned Maint Kortrijk-[GEOGRAPHIC_DATA]" at bounding box center [851, 136] width 1413 height 20
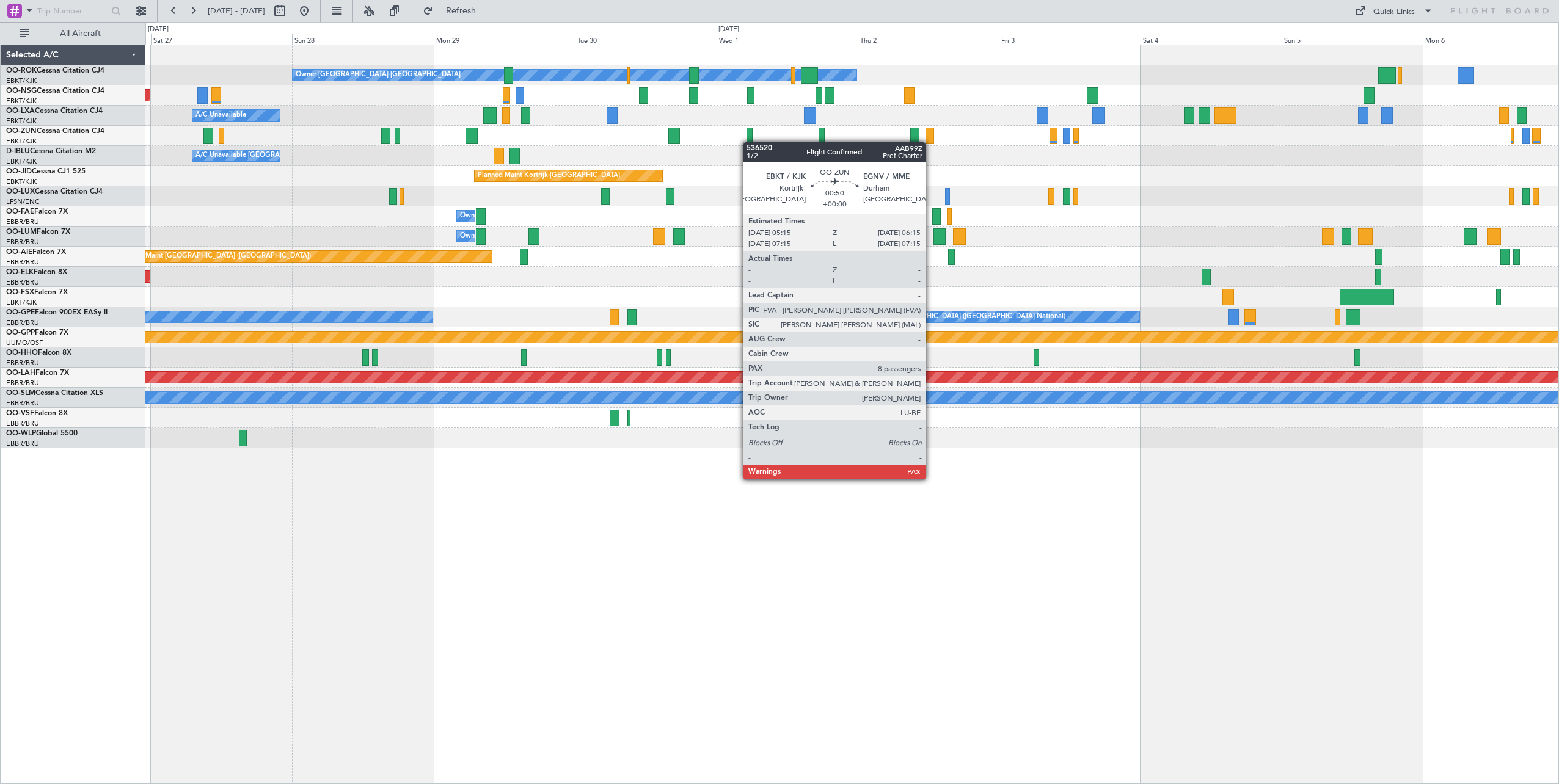
click at [749, 142] on div at bounding box center [749, 135] width 6 height 16
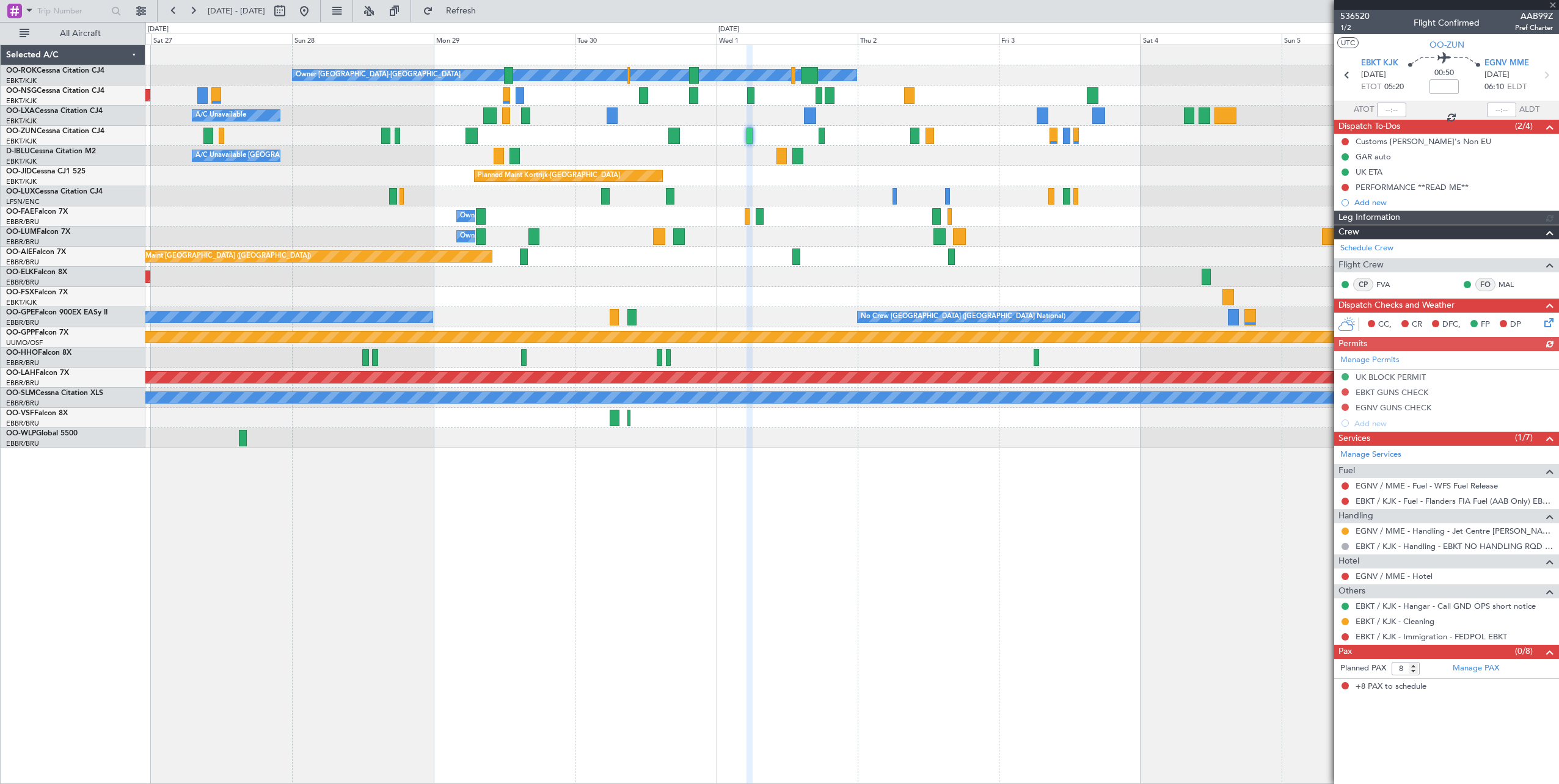
click at [1555, 6] on div at bounding box center [1447, 5] width 225 height 10
click at [1552, 2] on div at bounding box center [1447, 5] width 225 height 10
click at [1552, 4] on span at bounding box center [1553, 5] width 12 height 11
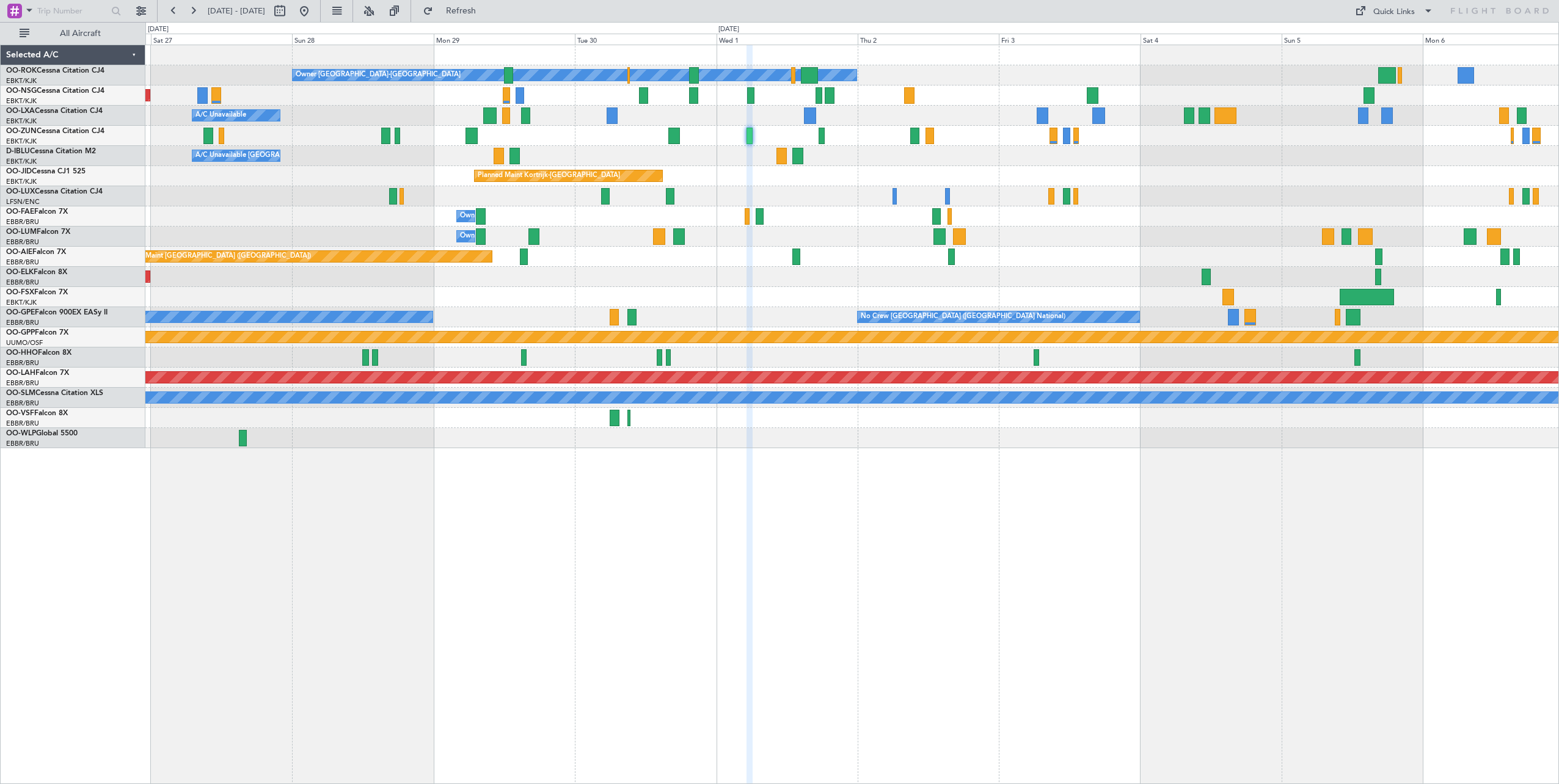
type input "0"
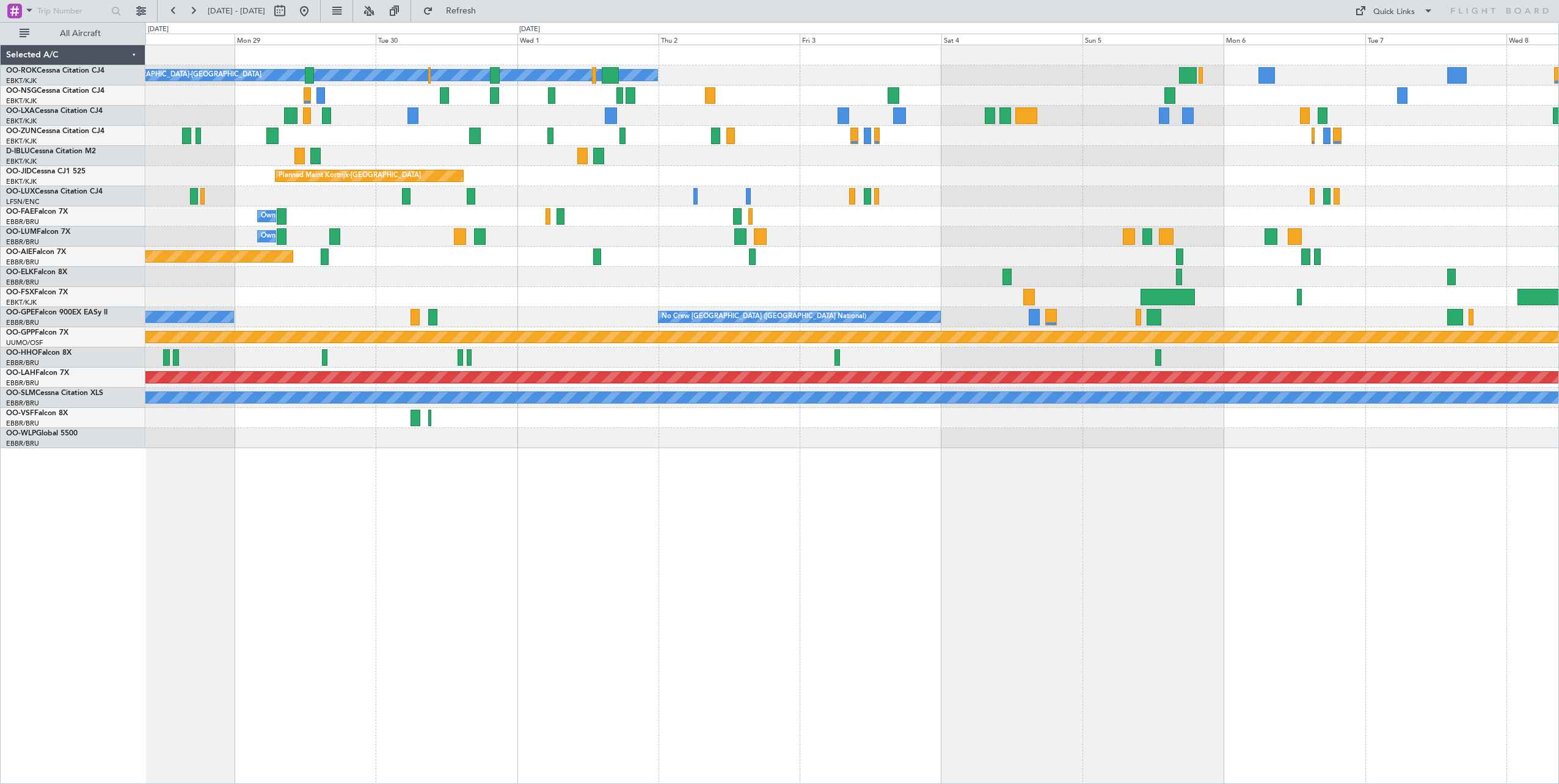
click at [928, 167] on div "Owner [GEOGRAPHIC_DATA]-[GEOGRAPHIC_DATA] Planned Maint [GEOGRAPHIC_DATA] ([GEO…" at bounding box center [851, 247] width 1413 height 403
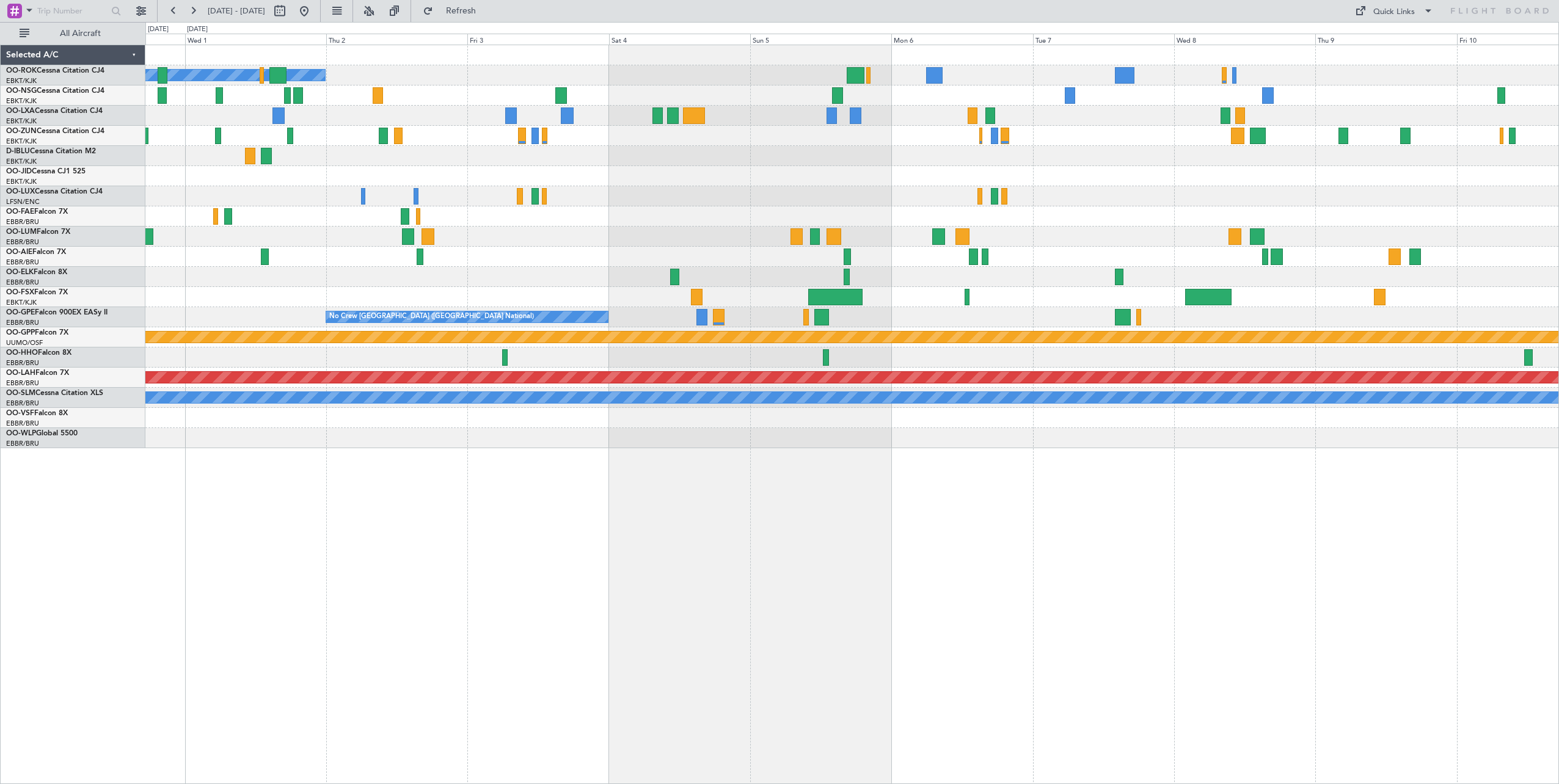
click at [689, 172] on div "Owner [GEOGRAPHIC_DATA]-[GEOGRAPHIC_DATA] Planned Maint [GEOGRAPHIC_DATA]-[GEOG…" at bounding box center [851, 247] width 1413 height 403
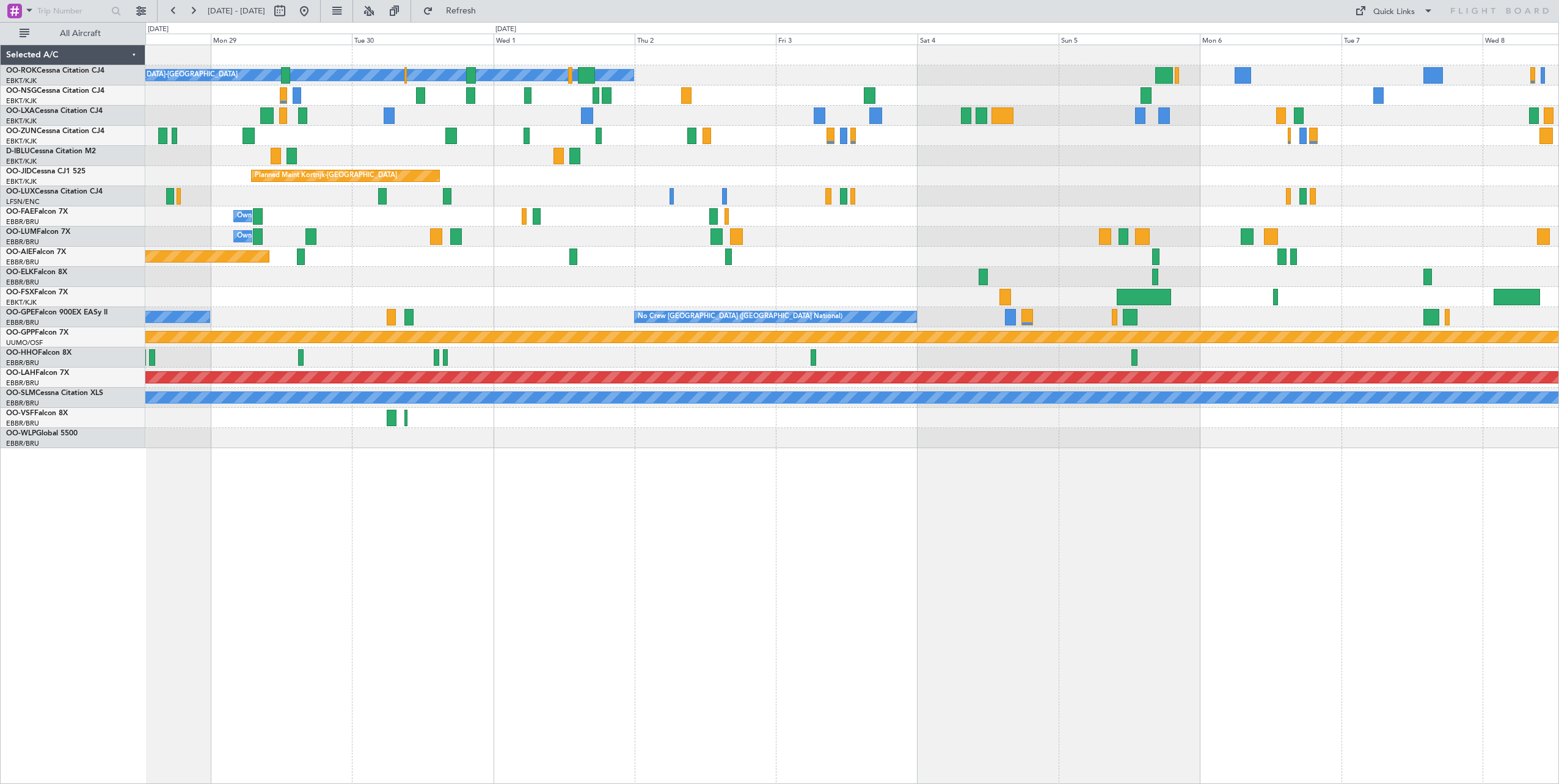
click at [1391, 253] on div "Owner [GEOGRAPHIC_DATA]-[GEOGRAPHIC_DATA] Planned Maint [GEOGRAPHIC_DATA] ([GEO…" at bounding box center [851, 247] width 1413 height 403
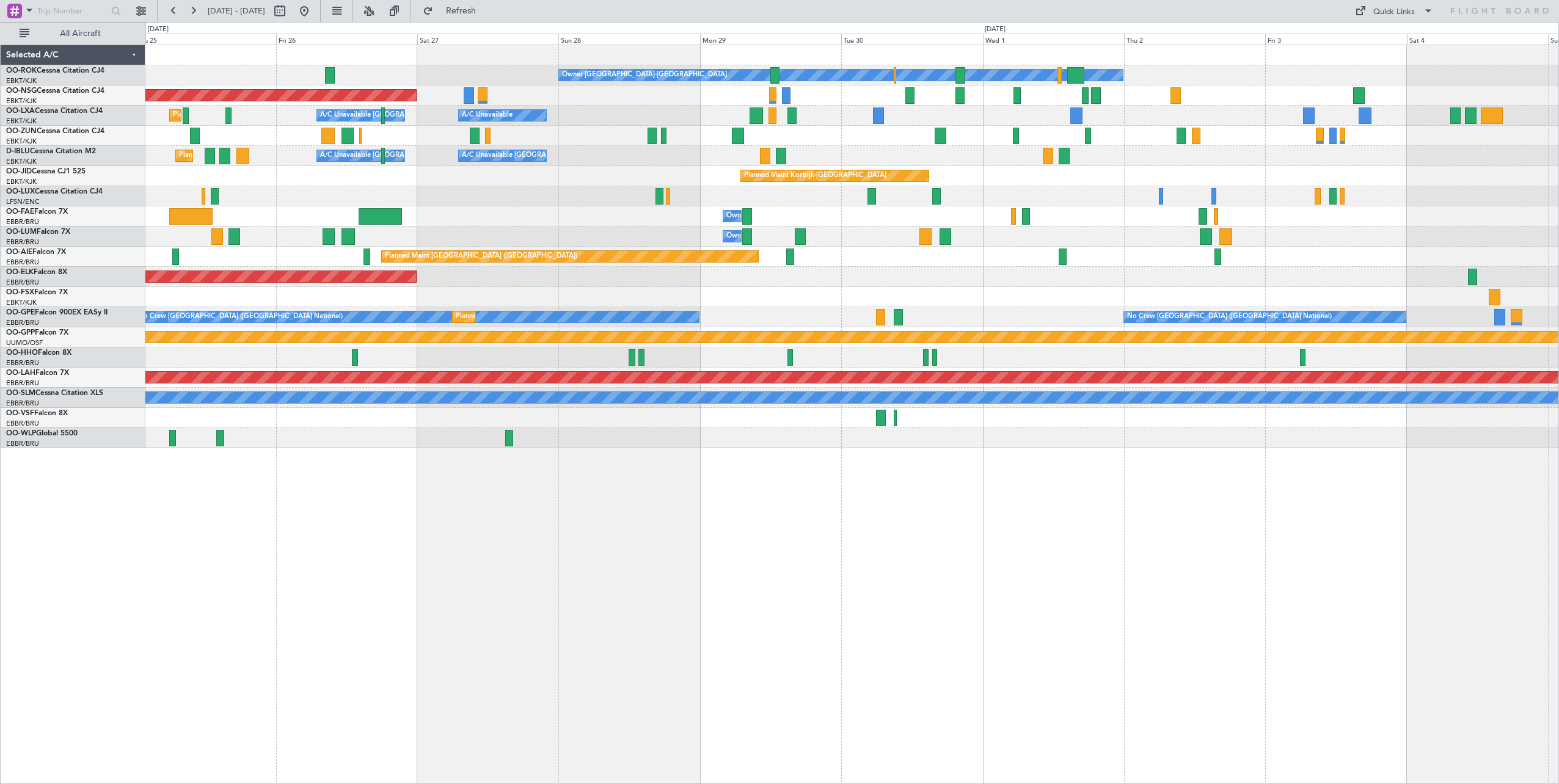
click at [1399, 308] on div "Owner [GEOGRAPHIC_DATA]-[GEOGRAPHIC_DATA] Planned Maint [GEOGRAPHIC_DATA] ([GEO…" at bounding box center [851, 247] width 1413 height 403
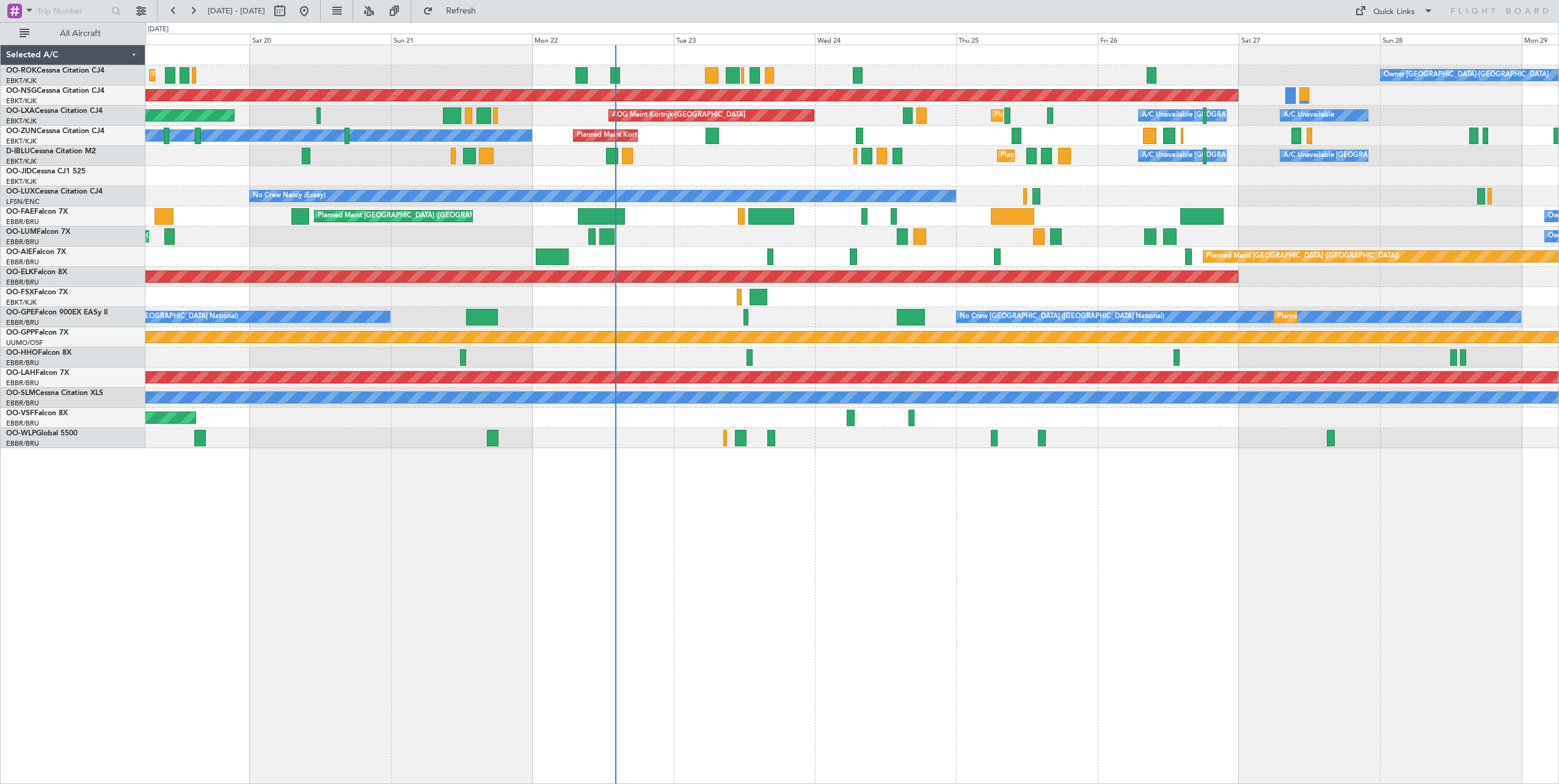
click at [1326, 288] on div "Owner [GEOGRAPHIC_DATA]-[GEOGRAPHIC_DATA] Planned Maint [GEOGRAPHIC_DATA]-[GEOG…" at bounding box center [851, 247] width 1413 height 403
click at [474, 6] on button "Refresh" at bounding box center [454, 11] width 73 height 19
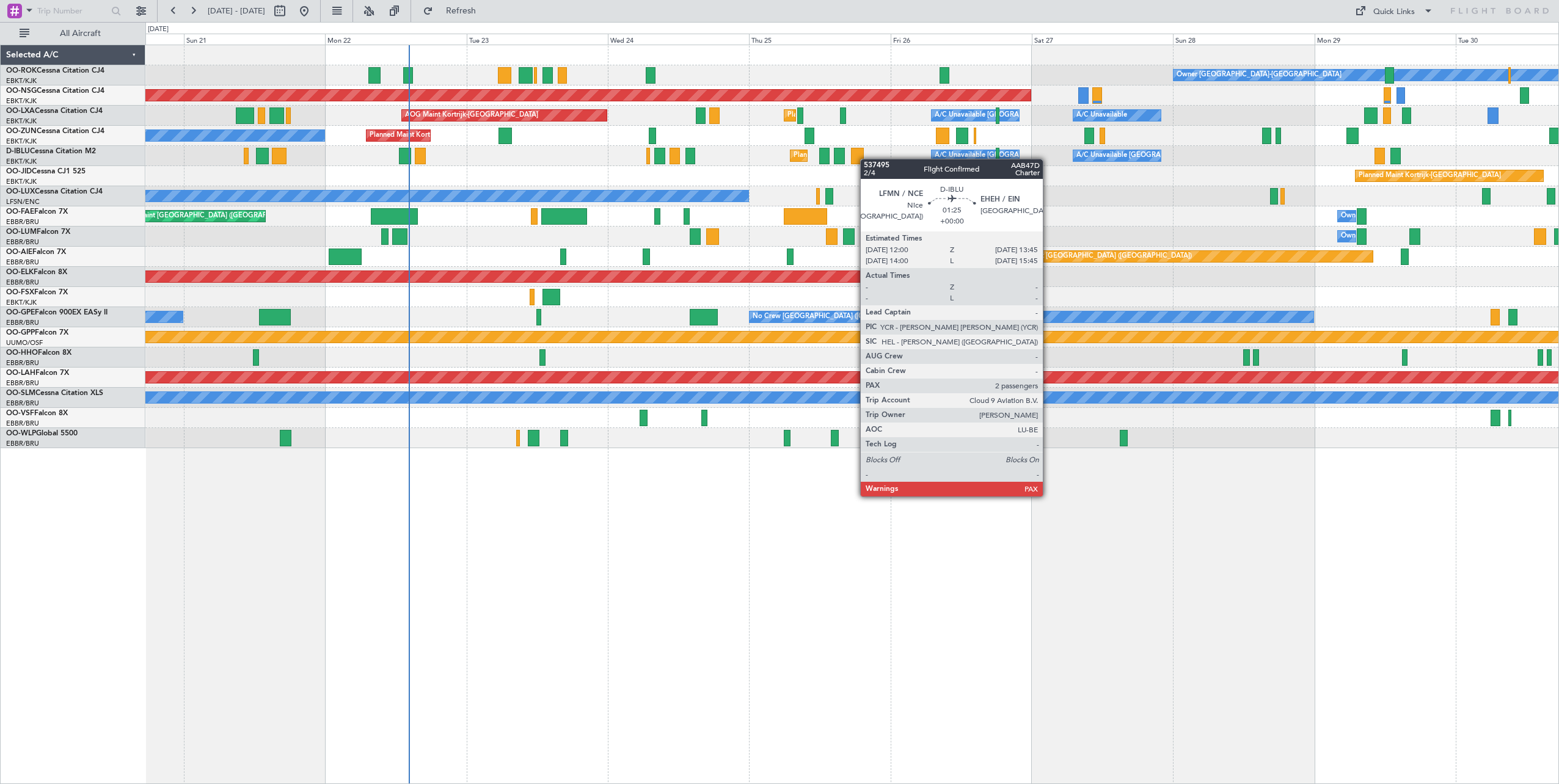
click at [797, 162] on div "Owner [GEOGRAPHIC_DATA]-[GEOGRAPHIC_DATA] Planned Maint [GEOGRAPHIC_DATA]-[GEOG…" at bounding box center [851, 247] width 1413 height 403
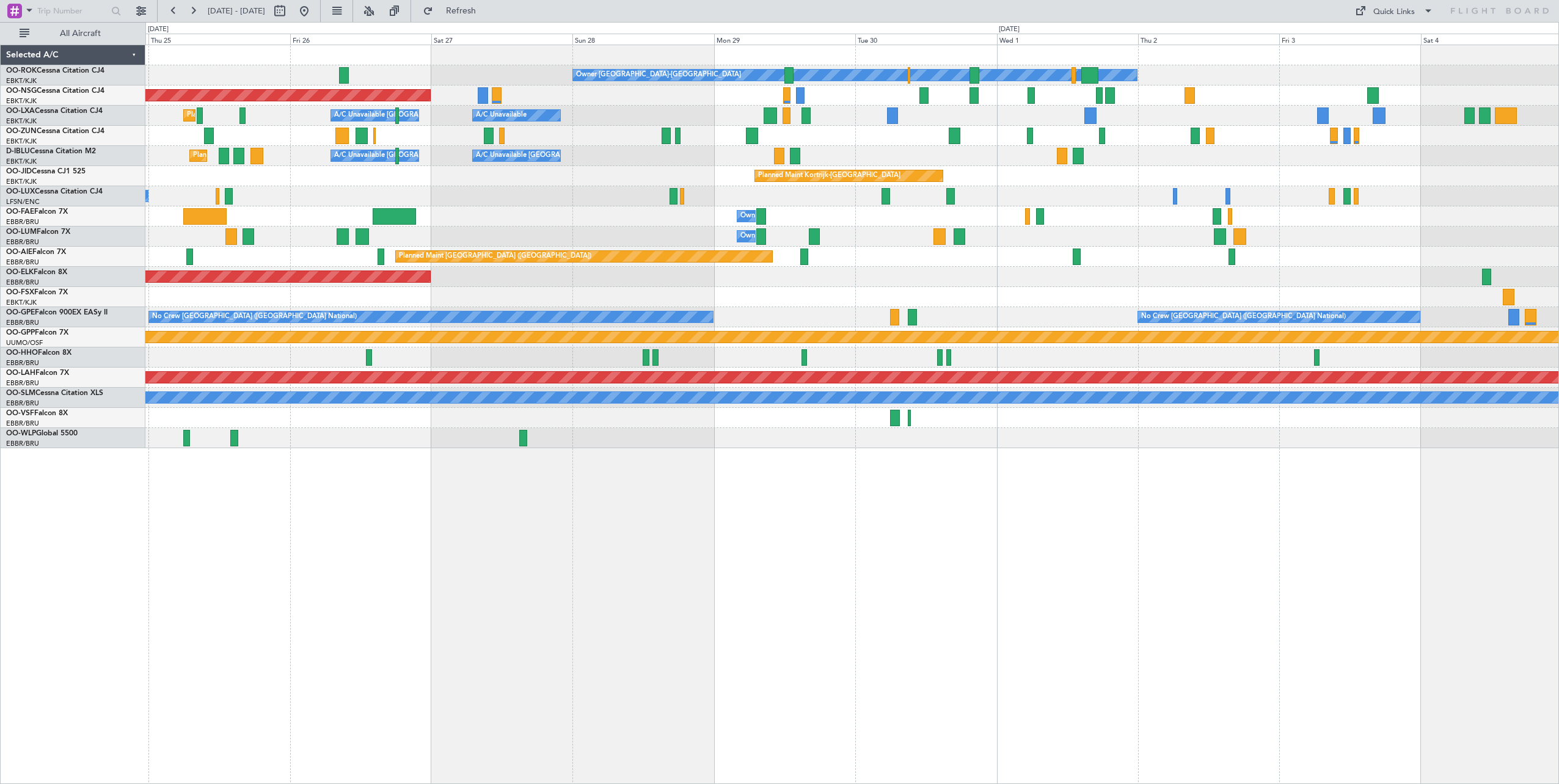
click at [549, 192] on div "No Crew Nancy (Essey)" at bounding box center [851, 196] width 1413 height 20
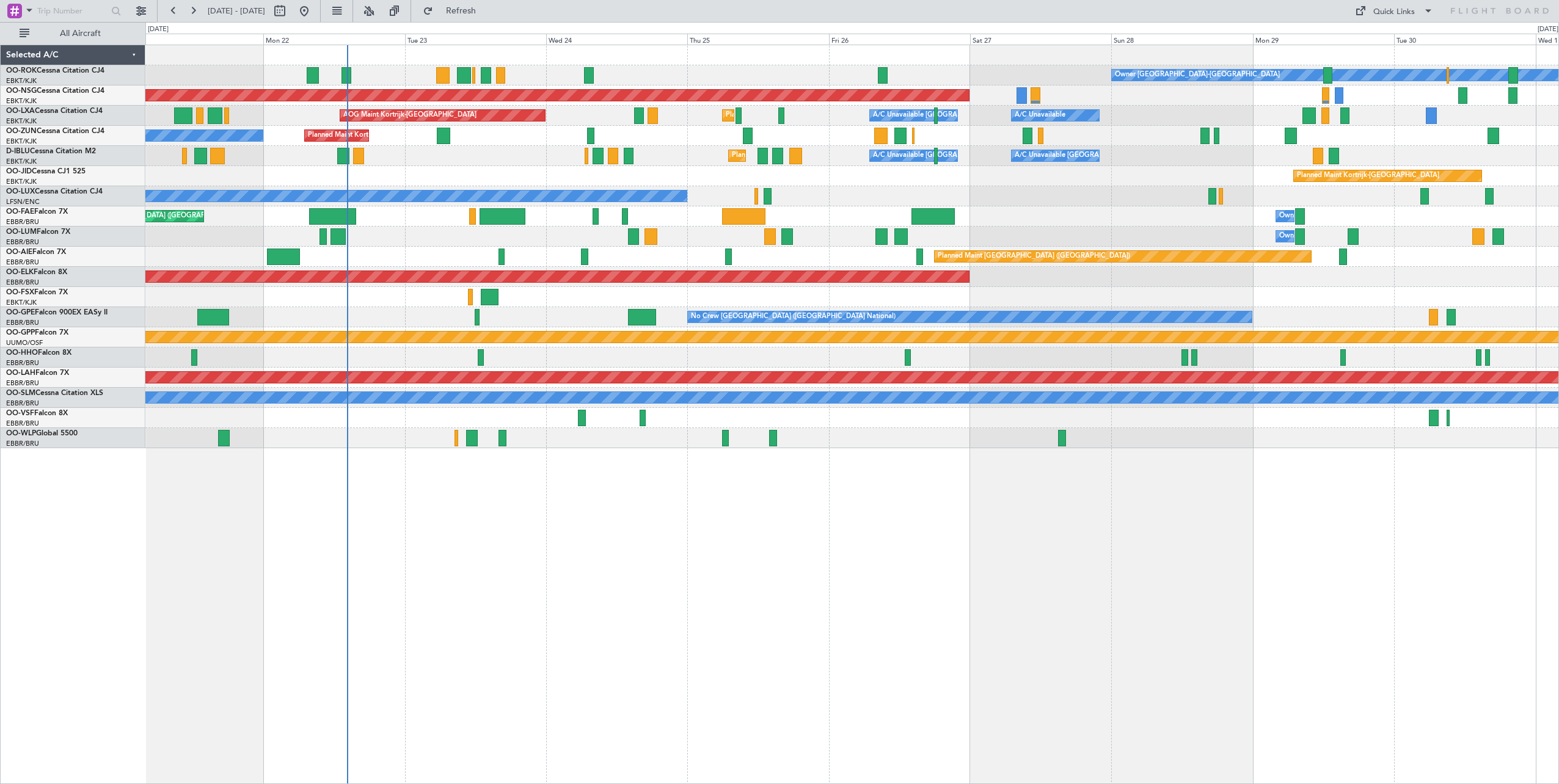
click at [1499, 255] on div "Owner [GEOGRAPHIC_DATA]-[GEOGRAPHIC_DATA] Planned Maint [GEOGRAPHIC_DATA]-[GEOG…" at bounding box center [851, 247] width 1413 height 403
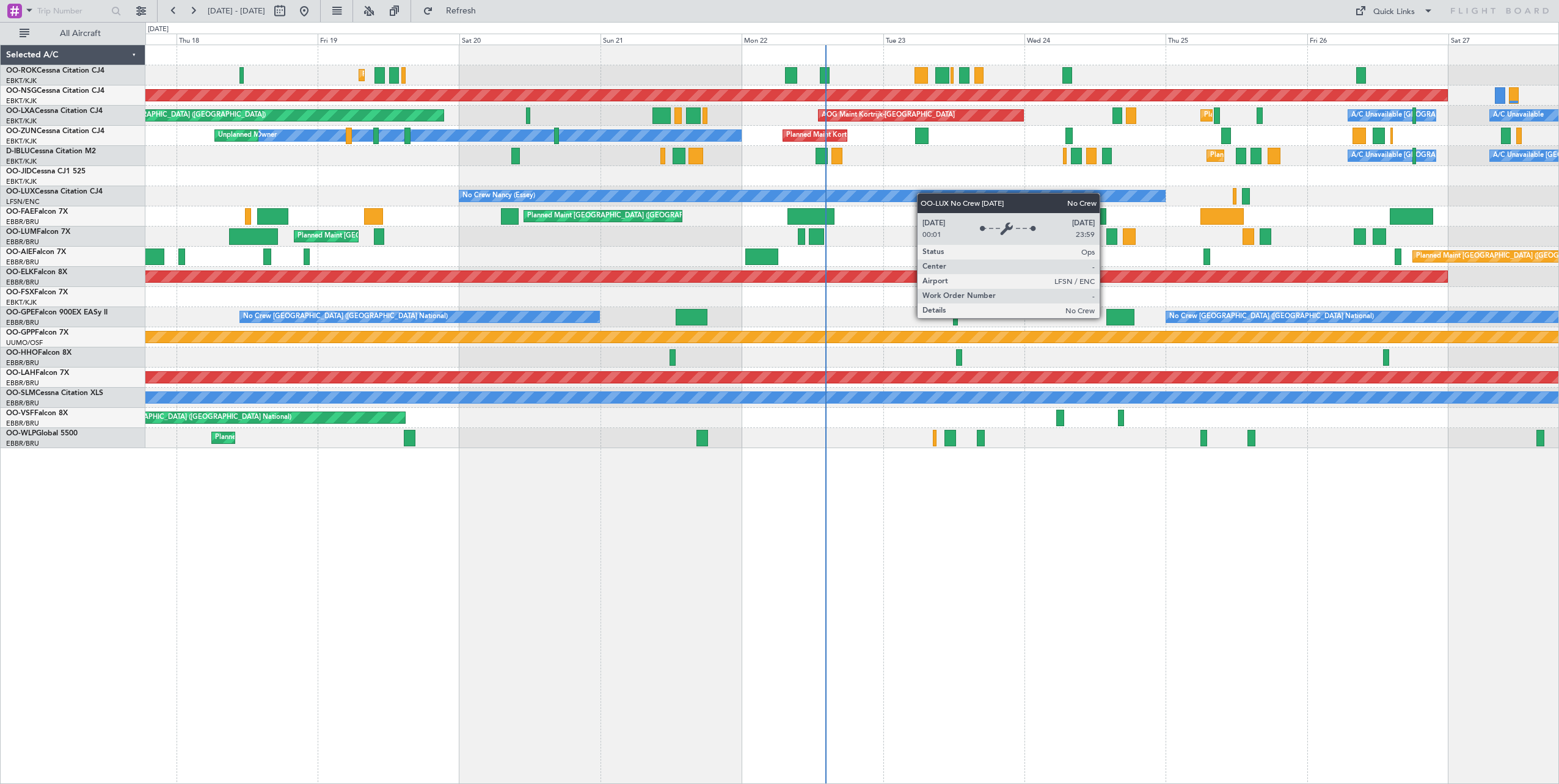
click at [1072, 205] on div "Planned Maint Kortrijk-[GEOGRAPHIC_DATA] Planned Maint [GEOGRAPHIC_DATA] ([GEOG…" at bounding box center [851, 247] width 1413 height 403
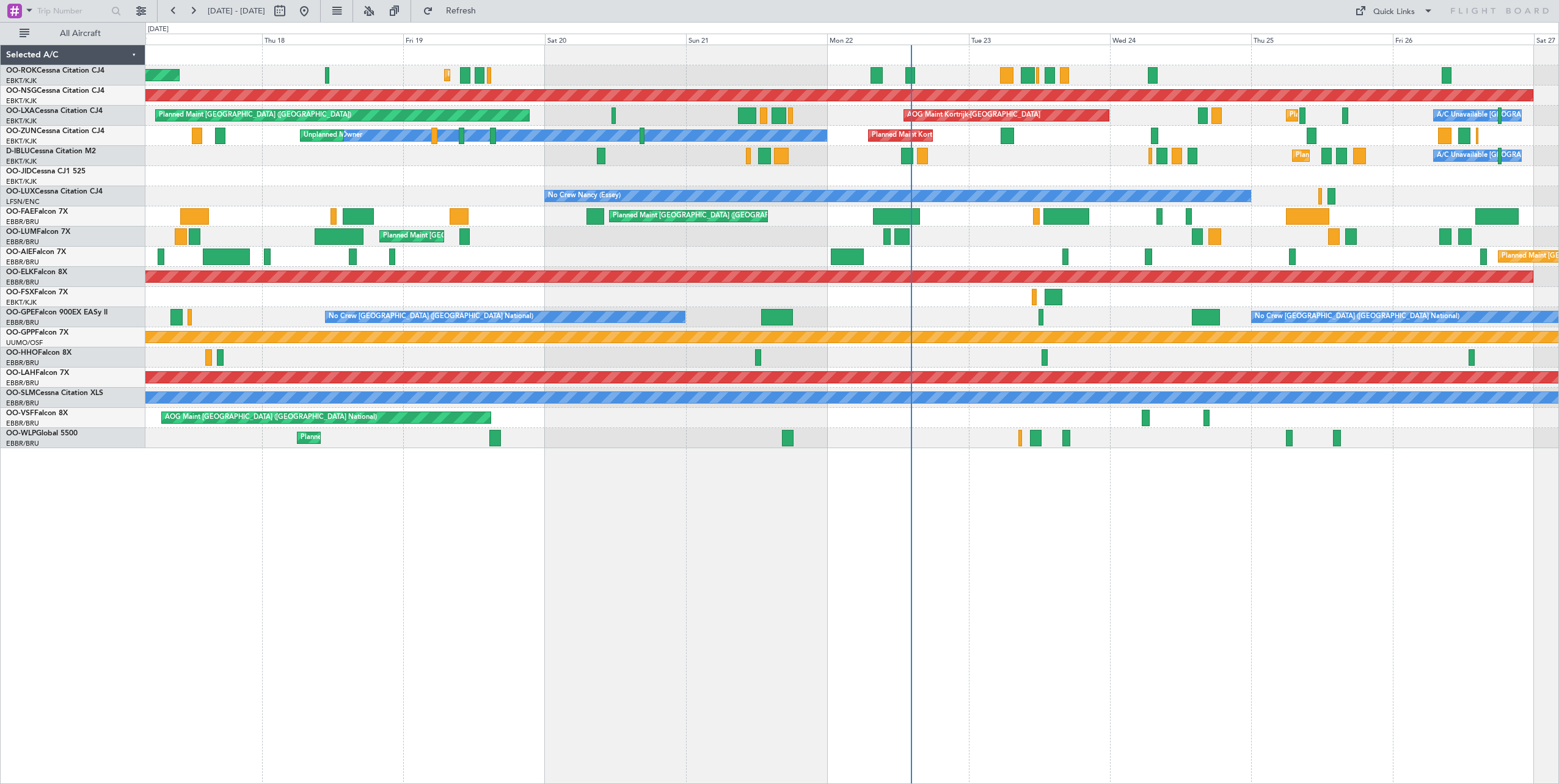
click at [796, 139] on div "Planned Maint Kortrijk-[GEOGRAPHIC_DATA] Planned Maint [GEOGRAPHIC_DATA] ([GEOG…" at bounding box center [851, 247] width 1413 height 403
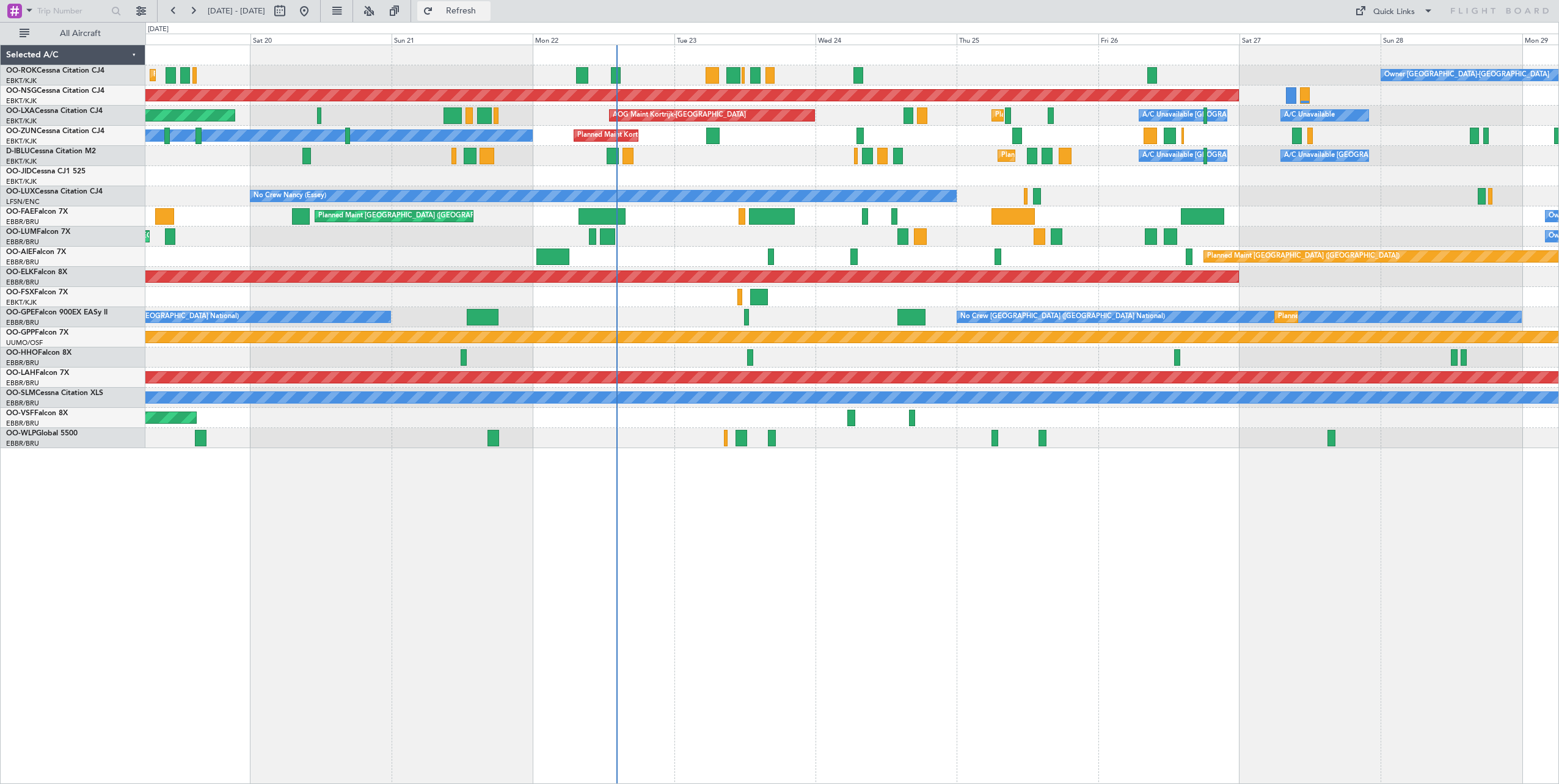
click at [474, 7] on button "Refresh" at bounding box center [454, 11] width 73 height 19
